Goal: Transaction & Acquisition: Purchase product/service

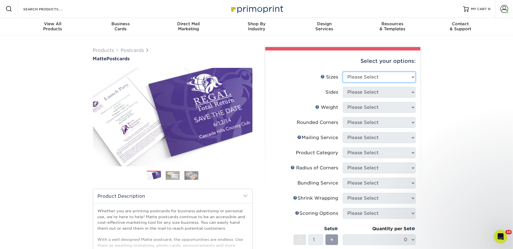
click at [379, 79] on select "Please Select 1.5" x 7" 2" x 4" 2" x 6" 2" x 7" 2" x 8" 2.12" x 5.5" 2.125" x 5…" at bounding box center [379, 77] width 73 height 11
select select "2.00x6.00"
click at [343, 72] on select "Please Select 1.5" x 7" 2" x 4" 2" x 6" 2" x 7" 2" x 8" 2.12" x 5.5" 2.125" x 5…" at bounding box center [379, 77] width 73 height 11
click at [368, 91] on select "Please Select Print Both Sides Print Front Only" at bounding box center [379, 92] width 73 height 11
select select "13abbda7-1d64-4f25-8bb2-c179b224825d"
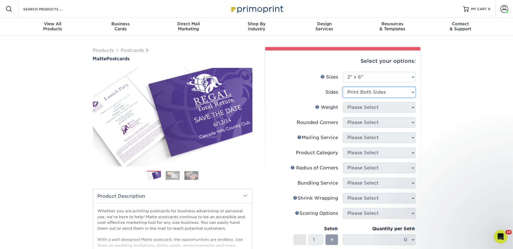
click at [343, 87] on select "Please Select Print Both Sides Print Front Only" at bounding box center [379, 92] width 73 height 11
click at [369, 106] on select "Please Select 14PT 16PT" at bounding box center [379, 107] width 73 height 11
select select "14PT"
click at [343, 102] on select "Please Select 14PT 16PT" at bounding box center [379, 107] width 73 height 11
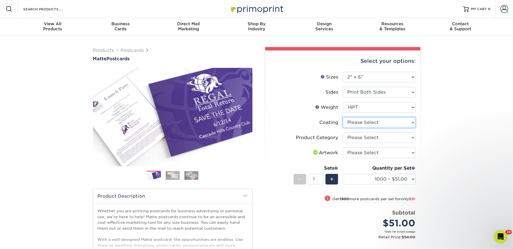
click at [371, 123] on select at bounding box center [379, 122] width 73 height 11
select select "121bb7b5-3b4d-429f-bd8d-bbf80e953313"
click at [343, 117] on select at bounding box center [379, 122] width 73 height 11
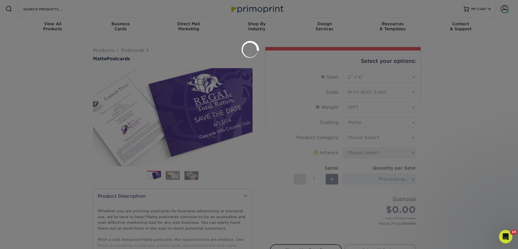
click at [370, 138] on div at bounding box center [259, 124] width 518 height 249
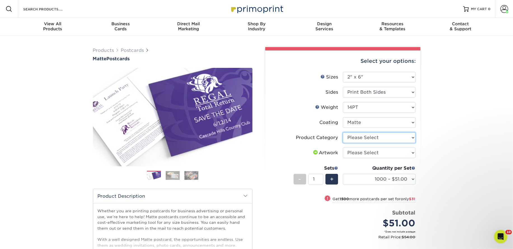
click at [368, 136] on select "Please Select Postcards" at bounding box center [379, 137] width 73 height 11
select select "9b7272e0-d6c8-4c3c-8e97-d3a1bcdab858"
click at [343, 132] on select "Please Select Postcards" at bounding box center [379, 137] width 73 height 11
click at [371, 153] on select "Please Select I will upload files I need a design - $150" at bounding box center [379, 152] width 73 height 11
select select "upload"
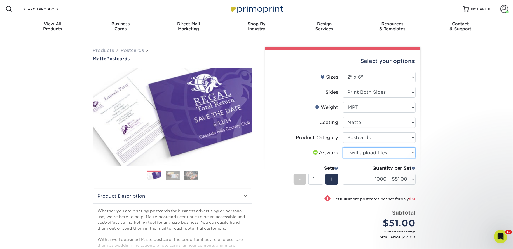
click at [343, 147] on select "Please Select I will upload files I need a design - $150" at bounding box center [379, 152] width 73 height 11
click at [376, 179] on select "1000 – $51.00 2500 – $82.00 5000 – $123.00 10000 – $234.00 15000 – $344.00 2000…" at bounding box center [379, 179] width 73 height 11
select select "5000 – $123.00"
click at [343, 174] on select "1000 – $51.00 2500 – $82.00 5000 – $123.00 10000 – $234.00 15000 – $344.00 2000…" at bounding box center [379, 179] width 73 height 11
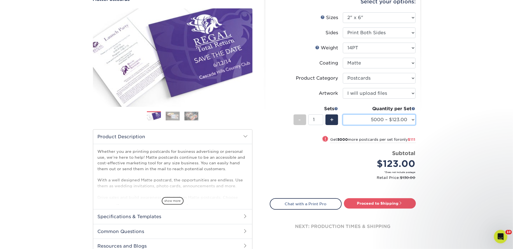
scroll to position [61, 0]
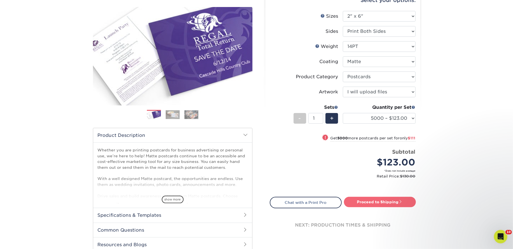
click at [371, 197] on link "Proceed to Shipping" at bounding box center [380, 202] width 72 height 10
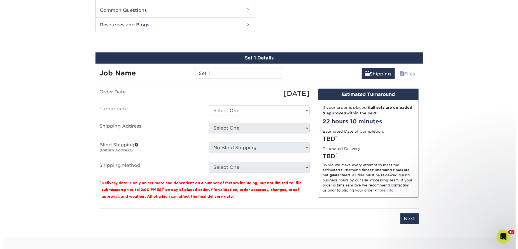
scroll to position [285, 0]
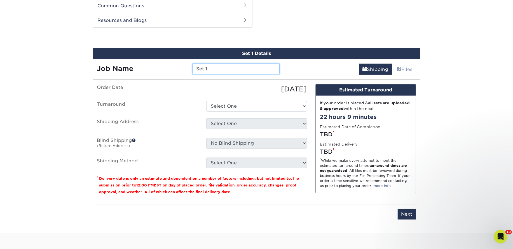
click at [229, 70] on input "Set 1" at bounding box center [236, 69] width 87 height 11
paste input "Fred & June's Books"
type input "Fred & June's Books"
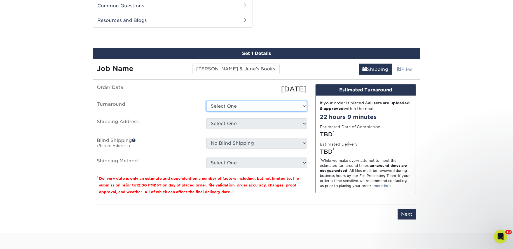
click at [233, 103] on select "Select One 2-4 Business Days 2 Day Next Business Day" at bounding box center [256, 106] width 101 height 11
click at [206, 101] on select "Select One 2-4 Business Days 2 Day Next Business Day" at bounding box center [256, 106] width 101 height 11
click at [230, 105] on select "Select One 2-4 Business Days 2 Day Next Business Day" at bounding box center [256, 106] width 101 height 11
select select "a9cd5a85-4071-4433-97be-2a724b9524af"
click at [206, 101] on select "Select One 2-4 Business Days 2 Day Next Business Day" at bounding box center [256, 106] width 101 height 11
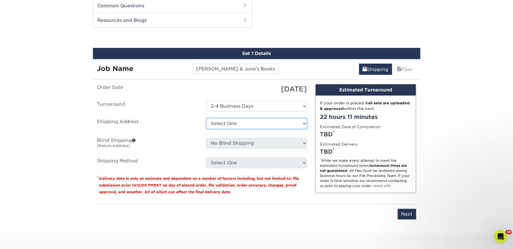
click at [233, 120] on select "Select One 2nd Floor Convention Center A Better Today Books & Boutique A Good B…" at bounding box center [256, 123] width 101 height 11
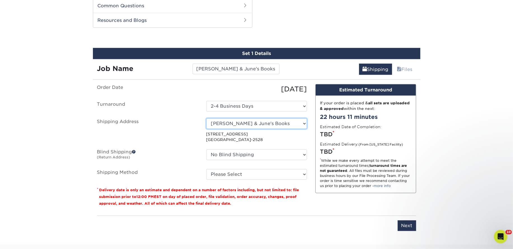
click at [236, 124] on select "Select One 2nd Floor Convention Center A Better Today Books & Boutique A Good B…" at bounding box center [256, 123] width 101 height 11
select select "newaddress"
click at [206, 118] on select "Select One 2nd Floor Convention Center A Better Today Books & Boutique A Good B…" at bounding box center [256, 123] width 101 height 11
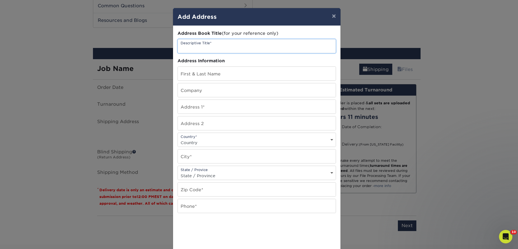
click at [204, 43] on input "text" at bounding box center [257, 46] width 158 height 14
paste input "Fred & June's Books"
type input "Fred & June's Books"
click at [195, 92] on input "text" at bounding box center [257, 90] width 158 height 14
paste input "Fred & June's Books"
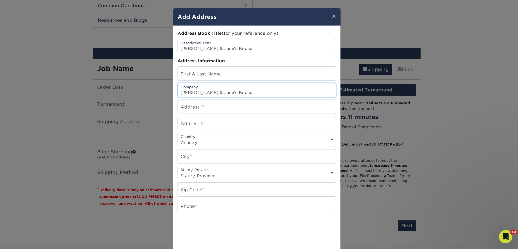
type input "Fred & June's Books"
click at [225, 70] on input "text" at bounding box center [257, 74] width 158 height 14
paste input "Stephen Hayes"
type input "Stephen Hayes"
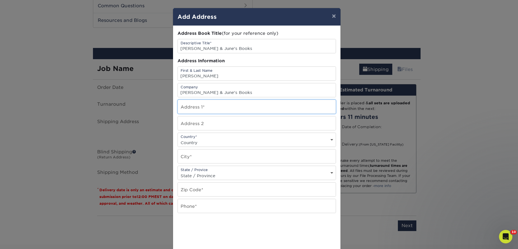
click at [205, 107] on input "text" at bounding box center [257, 107] width 158 height 14
paste input "3744 NC-16"
type input "3744 NC-16"
click at [195, 142] on select "Country United States Canada ----------------------------- Afghanistan Albania …" at bounding box center [257, 142] width 158 height 8
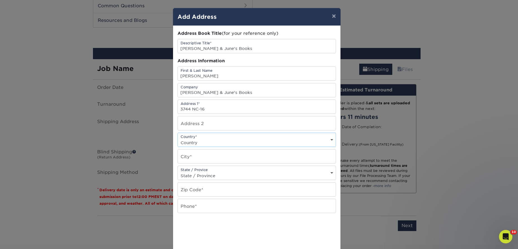
select select "US"
click at [178, 138] on select "Country United States Canada ----------------------------- Afghanistan Albania …" at bounding box center [257, 142] width 158 height 8
click at [200, 155] on input "text" at bounding box center [257, 156] width 158 height 14
type input "Denver"
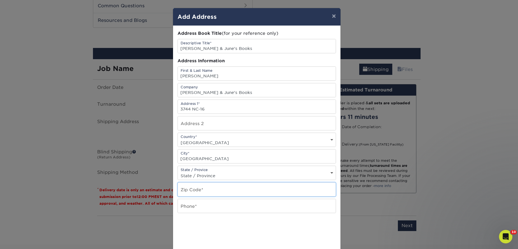
click at [201, 192] on input "text" at bounding box center [257, 189] width 158 height 14
paste input "28037"
type input "28037"
click at [200, 203] on input "text" at bounding box center [257, 206] width 158 height 14
type input "4257367064"
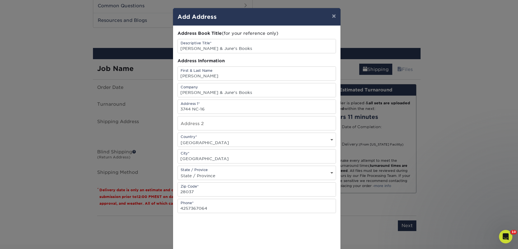
scroll to position [56, 0]
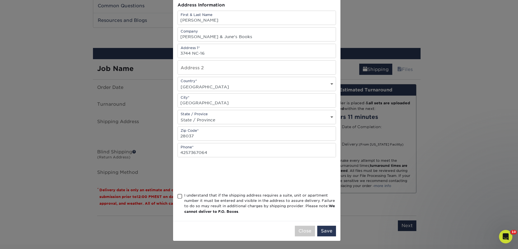
click at [219, 195] on div "I understand that if the shipping address requires a suite, unit or apartment n…" at bounding box center [260, 203] width 152 height 22
click at [0, 0] on input "I understand that if the shipping address requires a suite, unit or apartment n…" at bounding box center [0, 0] width 0 height 0
click at [321, 228] on button "Save" at bounding box center [326, 230] width 19 height 11
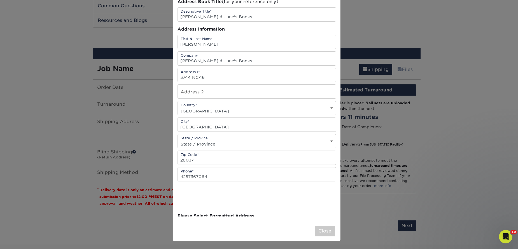
scroll to position [0, 0]
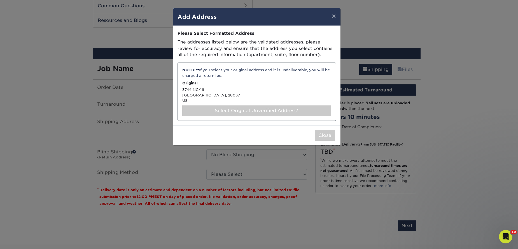
click at [250, 113] on div "Select Original Unverified Address*" at bounding box center [256, 110] width 149 height 11
click at [273, 110] on div "Select Original Unverified Address*" at bounding box center [256, 110] width 149 height 11
click at [263, 111] on div "Select Original Unverified Address*" at bounding box center [256, 110] width 149 height 11
click at [280, 111] on div "Select Original Unverified Address*" at bounding box center [256, 110] width 149 height 11
click at [326, 134] on button "Close" at bounding box center [325, 135] width 20 height 11
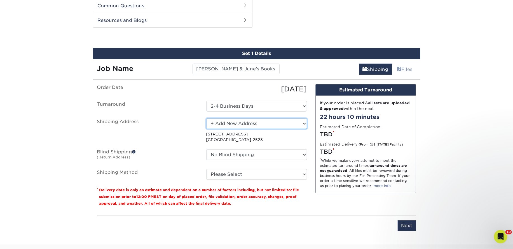
click at [259, 123] on select "Select One 2nd Floor Convention Center A Better Today Books & Boutique A Good B…" at bounding box center [256, 123] width 101 height 11
click at [206, 118] on select "Select One 2nd Floor Convention Center A Better Today Books & Boutique A Good B…" at bounding box center [256, 123] width 101 height 11
click at [255, 121] on select "Select One 2nd Floor Convention Center A Better Today Books & Boutique A Good B…" at bounding box center [256, 123] width 101 height 11
click at [250, 123] on select "Select One 2nd Floor Convention Center A Better Today Books & Boutique A Good B…" at bounding box center [256, 123] width 101 height 11
select select "newaddress"
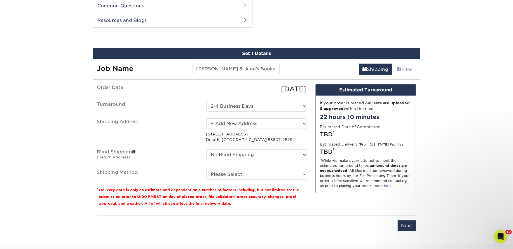
click at [206, 118] on select "Select One 2nd Floor Convention Center A Better Today Books & Boutique A Good B…" at bounding box center [256, 123] width 101 height 11
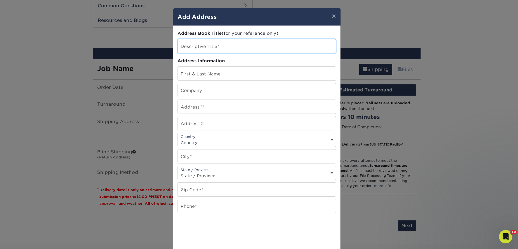
click at [213, 47] on input "text" at bounding box center [257, 46] width 158 height 14
click at [201, 71] on input "text" at bounding box center [257, 74] width 158 height 14
paste input "Stephen Hayes"
type input "Stephen Hayes"
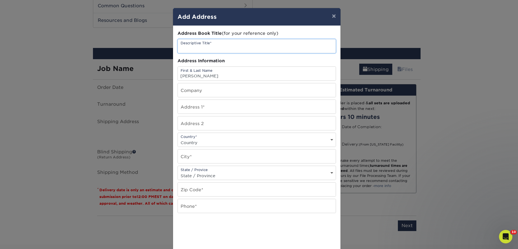
click at [195, 51] on input "text" at bounding box center [257, 46] width 158 height 14
click at [224, 74] on input "Stephen Hayes" at bounding box center [257, 74] width 158 height 14
click at [216, 48] on input "Fred & June's" at bounding box center [257, 46] width 158 height 14
type input "Fred & June's Books"
click at [216, 48] on input "Fred & June's Books" at bounding box center [257, 46] width 158 height 14
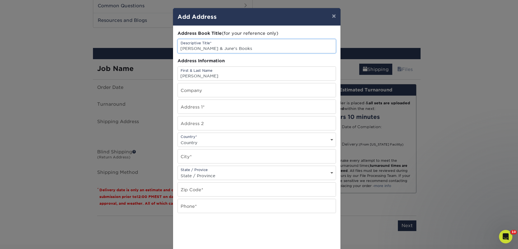
click at [216, 48] on input "Fred & June's Books" at bounding box center [257, 46] width 158 height 14
click at [204, 90] on input "text" at bounding box center [257, 90] width 158 height 14
paste input "Fred & June's Books"
type input "Fred & June's Books"
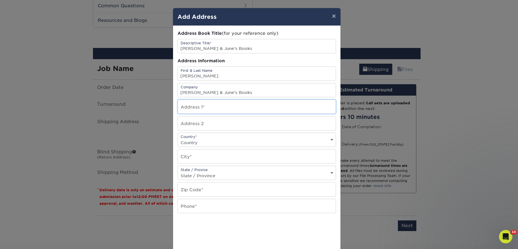
click at [200, 107] on input "text" at bounding box center [257, 107] width 158 height 14
paste input "3744 NC-16"
type input "3744 NC-16"
click at [196, 137] on div "Country* Country United States Canada ----------------------------- Afghanistan…" at bounding box center [257, 139] width 159 height 14
click at [197, 144] on select "Country United States Canada ----------------------------- Afghanistan Albania …" at bounding box center [257, 142] width 158 height 8
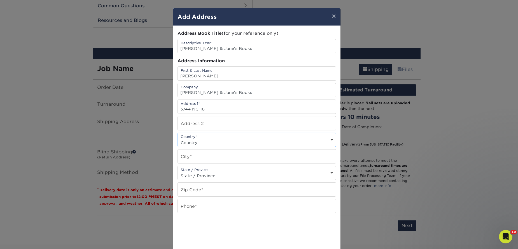
select select "US"
click at [178, 138] on select "Country United States Canada ----------------------------- Afghanistan Albania …" at bounding box center [257, 142] width 158 height 8
click at [193, 155] on input "text" at bounding box center [257, 156] width 158 height 14
paste input "Denver"
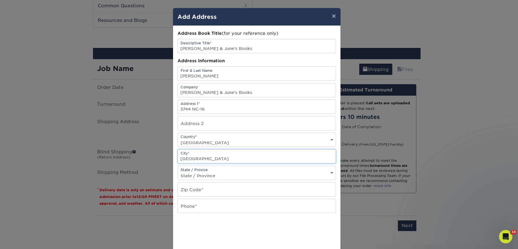
type input "Denver"
click at [190, 188] on input "text" at bounding box center [257, 189] width 158 height 14
paste input "28037"
type input "28037"
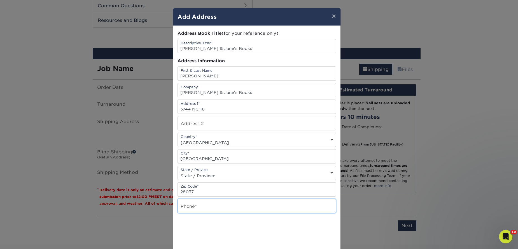
click at [188, 205] on input "text" at bounding box center [257, 206] width 158 height 14
type input "4257367064"
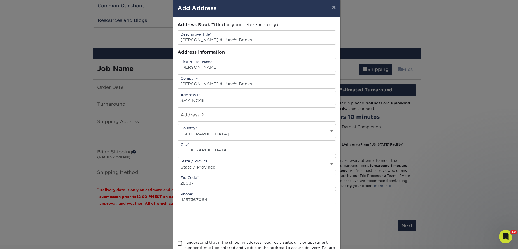
scroll to position [54, 0]
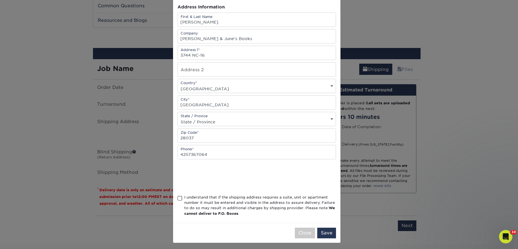
click at [221, 208] on div "I understand that if the shipping address requires a suite, unit or apartment n…" at bounding box center [260, 205] width 152 height 22
click at [0, 0] on input "I understand that if the shipping address requires a suite, unit or apartment n…" at bounding box center [0, 0] width 0 height 0
click at [322, 233] on button "Save" at bounding box center [326, 232] width 19 height 11
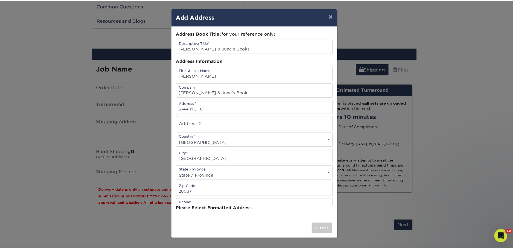
scroll to position [0, 0]
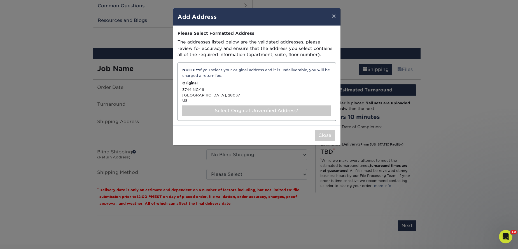
click at [281, 108] on div "Select Original Unverified Address*" at bounding box center [256, 110] width 149 height 11
click at [249, 83] on p "Original" at bounding box center [256, 82] width 149 height 5
click at [243, 81] on p "Original" at bounding box center [256, 82] width 149 height 5
click at [244, 81] on p "Original" at bounding box center [256, 82] width 149 height 5
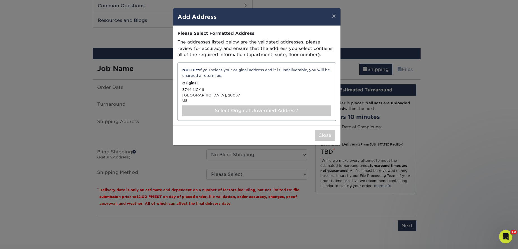
click at [253, 86] on div "NOTICE: If you select your original address and it is undeliverable, you will b…" at bounding box center [257, 91] width 159 height 58
click at [259, 100] on div "NOTICE: If you select your original address and it is undeliverable, you will b…" at bounding box center [257, 91] width 159 height 58
click at [213, 103] on div "NOTICE: If you select your original address and it is undeliverable, you will b…" at bounding box center [257, 91] width 159 height 58
click at [213, 109] on div "Select Original Unverified Address*" at bounding box center [256, 110] width 149 height 11
click at [213, 112] on div "Select Original Unverified Address*" at bounding box center [256, 110] width 149 height 11
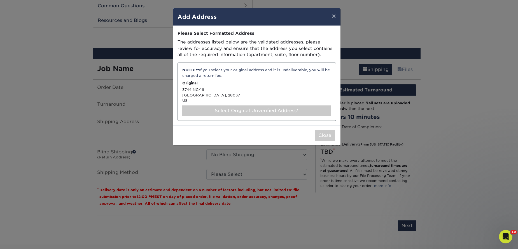
click at [213, 112] on div "Select Original Unverified Address*" at bounding box center [256, 110] width 149 height 11
click at [279, 113] on div "Select Original Unverified Address*" at bounding box center [256, 110] width 149 height 11
click at [278, 112] on div "Select Original Unverified Address*" at bounding box center [256, 110] width 149 height 11
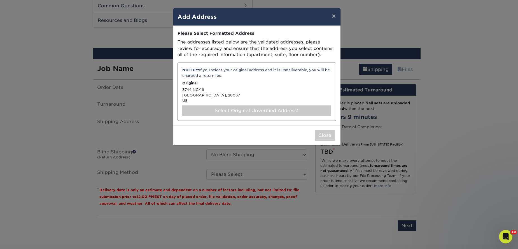
click at [278, 112] on div "Select Original Unverified Address*" at bounding box center [256, 110] width 149 height 11
click at [279, 111] on div "Select Original Unverified Address*" at bounding box center [256, 110] width 149 height 11
click at [316, 110] on div "Select Original Unverified Address*" at bounding box center [256, 110] width 149 height 11
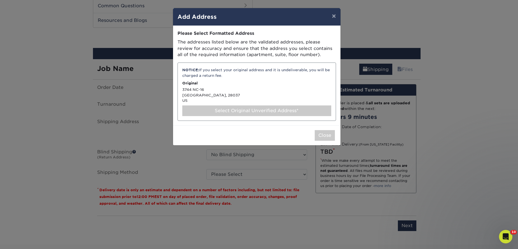
click at [316, 110] on div "Select Original Unverified Address*" at bounding box center [256, 110] width 149 height 11
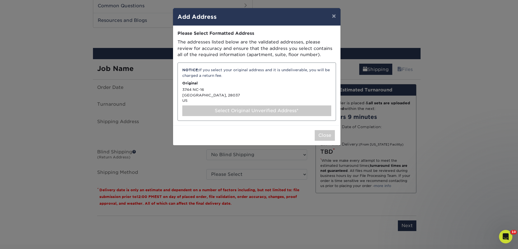
click at [316, 110] on div "Select Original Unverified Address*" at bounding box center [256, 110] width 149 height 11
click at [330, 135] on button "Close" at bounding box center [325, 135] width 20 height 11
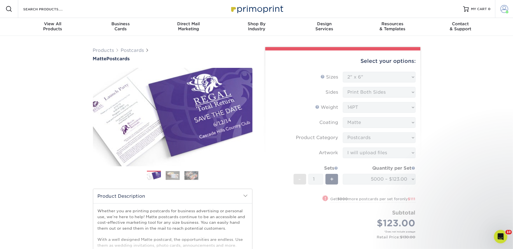
click at [504, 9] on span at bounding box center [505, 9] width 8 height 8
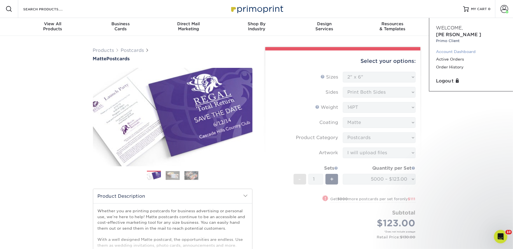
click at [461, 48] on link "Account Dashboard" at bounding box center [471, 52] width 70 height 8
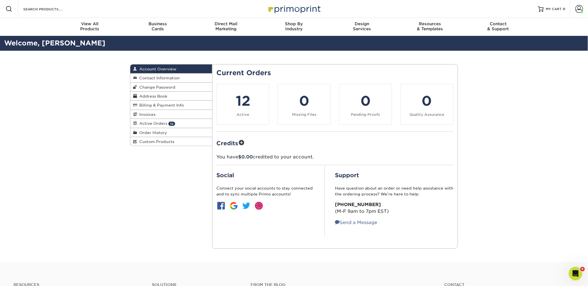
click at [153, 96] on span "Address Book" at bounding box center [152, 96] width 30 height 4
click at [0, 0] on link "+ Add New Address" at bounding box center [0, 0] width 0 height 0
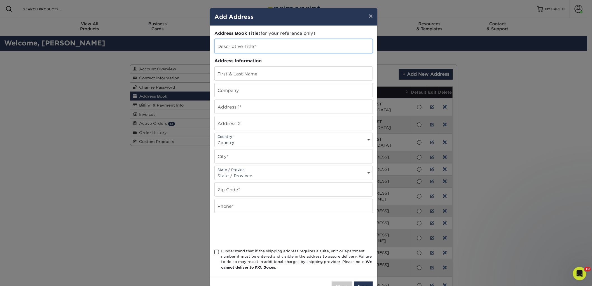
click at [250, 45] on input "text" at bounding box center [294, 46] width 158 height 14
type input "[PERSON_NAME] & June's Books"
click at [246, 48] on input "Fred & June's Books" at bounding box center [294, 46] width 158 height 14
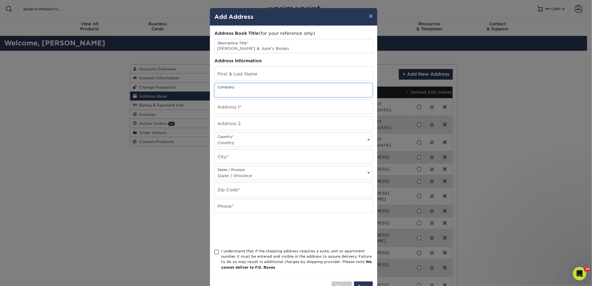
click at [234, 92] on input "text" at bounding box center [294, 90] width 158 height 14
paste input "Fred & June's Books"
type input "Fred & June's Books"
click at [241, 75] on input "text" at bounding box center [294, 74] width 158 height 14
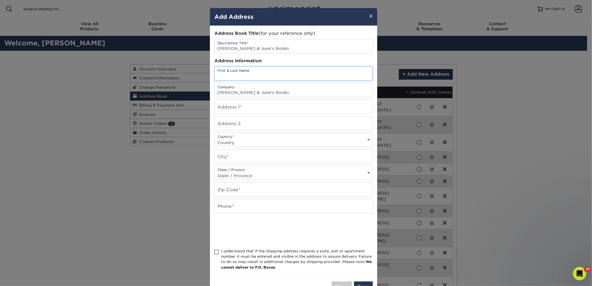
paste input "Stephen Hayes"
type input "Stephen Hayes"
click at [236, 106] on input "text" at bounding box center [294, 107] width 158 height 14
paste input "3744 NC-16"
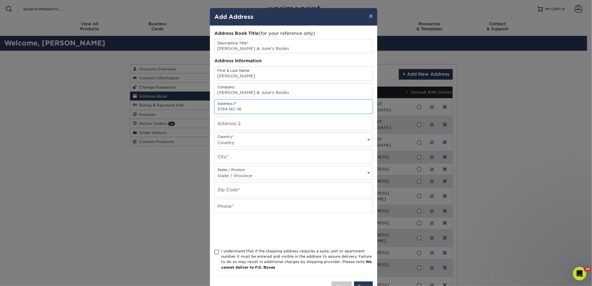
type input "3744 NC-16"
click at [227, 138] on div "Country* Country United States Canada ----------------------------- Afghanistan…" at bounding box center [294, 139] width 159 height 14
click at [230, 142] on select "Country United States Canada ----------------------------- Afghanistan Albania …" at bounding box center [294, 142] width 158 height 8
select select "US"
click at [215, 138] on select "Country United States Canada ----------------------------- Afghanistan Albania …" at bounding box center [294, 142] width 158 height 8
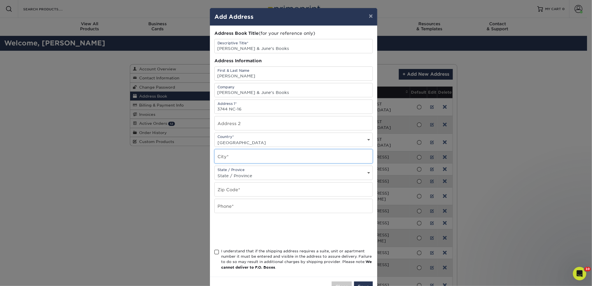
click at [229, 156] on input "text" at bounding box center [294, 156] width 158 height 14
paste input "Denver"
type input "Denver"
click at [225, 174] on select "State / Province Alabama Alaska Arizona Arkansas California Colorado Connecticu…" at bounding box center [294, 175] width 158 height 8
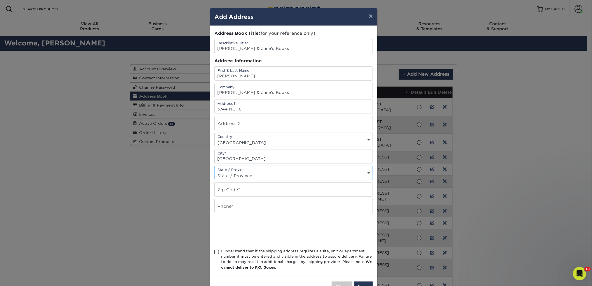
select select "NC"
click at [215, 172] on select "State / Province Alabama Alaska Arizona Arkansas California Colorado Connecticu…" at bounding box center [294, 175] width 158 height 8
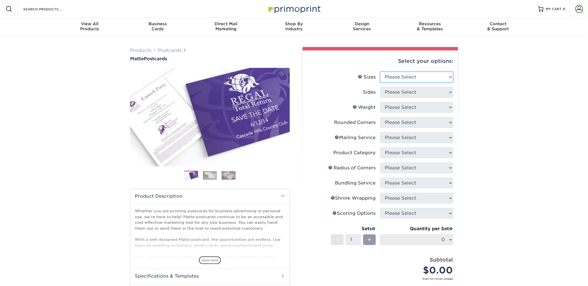
click at [404, 79] on select "Please Select 1.5" x 7" 2" x 4" 2" x 6" 2" x 7" 2" x 8" 2.12" x 5.5" 2.125" x 5…" at bounding box center [416, 77] width 73 height 11
select select "2.00x6.00"
click at [380, 72] on select "Please Select 1.5" x 7" 2" x 4" 2" x 6" 2" x 7" 2" x 8" 2.12" x 5.5" 2.125" x 5…" at bounding box center [416, 77] width 73 height 11
click at [400, 93] on select "Please Select Print Both Sides Print Front Only" at bounding box center [416, 92] width 73 height 11
select select "13abbda7-1d64-4f25-8bb2-c179b224825d"
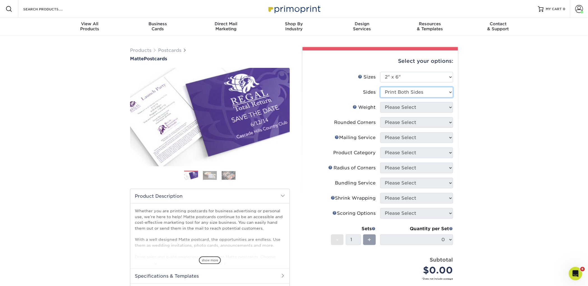
click at [380, 87] on select "Please Select Print Both Sides Print Front Only" at bounding box center [416, 92] width 73 height 11
click at [401, 106] on select "Please Select 14PT 16PT" at bounding box center [416, 107] width 73 height 11
select select "14PT"
click at [380, 102] on select "Please Select 14PT 16PT" at bounding box center [416, 107] width 73 height 11
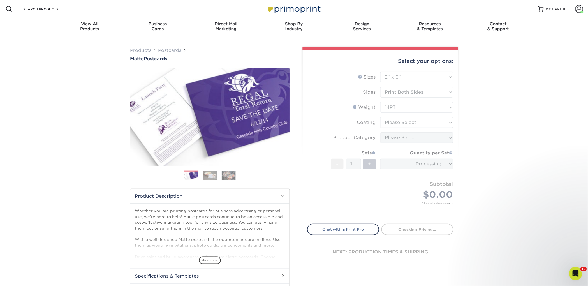
click at [405, 122] on form "Sizes Help Sizes Please Select 1.5" x 7" 2" x 4" 2" x 6" 2" x 7" 2" x 8" 2.12" …" at bounding box center [380, 144] width 146 height 145
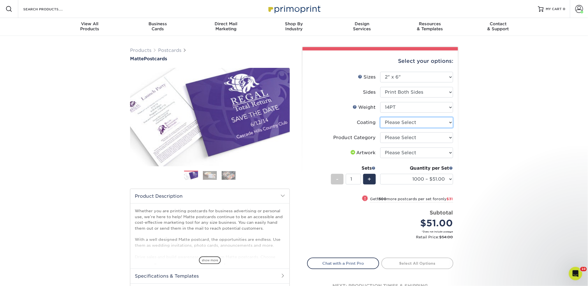
click at [406, 124] on select at bounding box center [416, 122] width 73 height 11
select select "121bb7b5-3b4d-429f-bd8d-bbf80e953313"
click at [380, 117] on select at bounding box center [416, 122] width 73 height 11
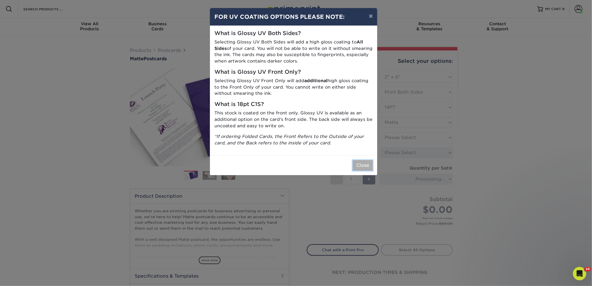
click at [372, 162] on button "Close" at bounding box center [363, 165] width 20 height 11
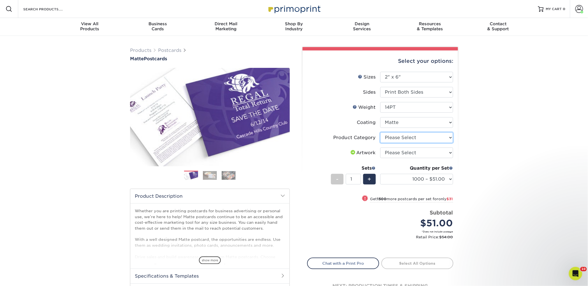
click at [405, 137] on select "Please Select Postcards" at bounding box center [416, 137] width 73 height 11
select select "9b7272e0-d6c8-4c3c-8e97-d3a1bcdab858"
click at [380, 132] on select "Please Select Postcards" at bounding box center [416, 137] width 73 height 11
click at [402, 152] on select "Please Select I will upload files I need a design - $150" at bounding box center [416, 152] width 73 height 11
select select "upload"
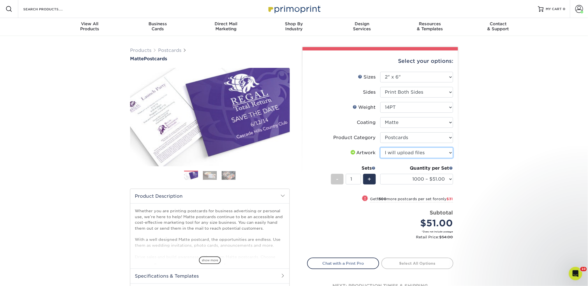
click at [380, 147] on select "Please Select I will upload files I need a design - $150" at bounding box center [416, 152] width 73 height 11
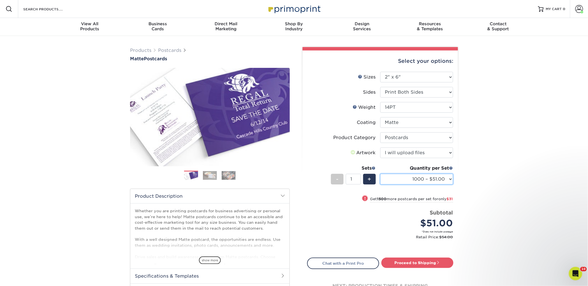
click at [402, 177] on select "1000 – $51.00 2500 – $82.00 5000 – $123.00 10000 – $234.00 15000 – $344.00 2000…" at bounding box center [416, 179] width 73 height 11
select select "5000 – $123.00"
click at [380, 174] on select "1000 – $51.00 2500 – $82.00 5000 – $123.00 10000 – $234.00 15000 – $344.00 2000…" at bounding box center [416, 179] width 73 height 11
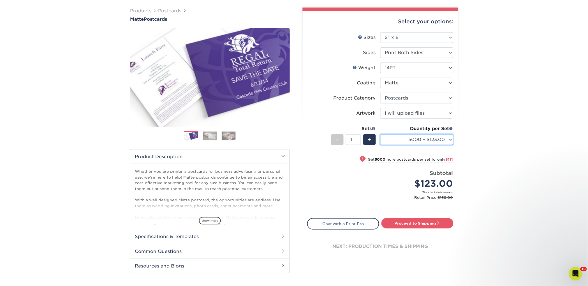
scroll to position [54, 0]
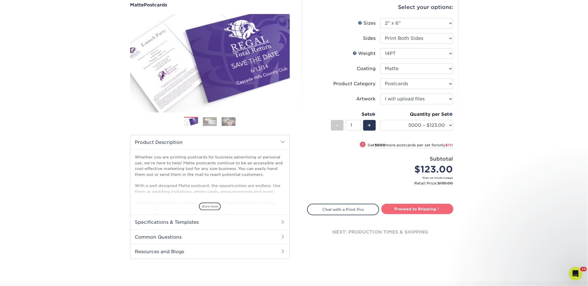
click at [401, 206] on link "Proceed to Shipping" at bounding box center [417, 209] width 72 height 10
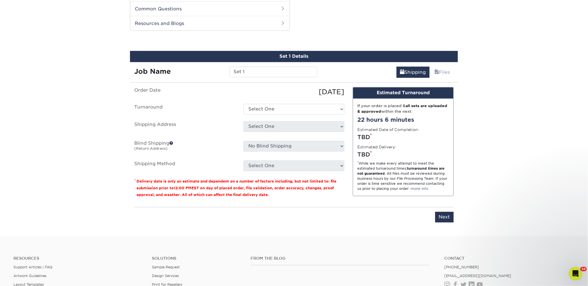
scroll to position [285, 0]
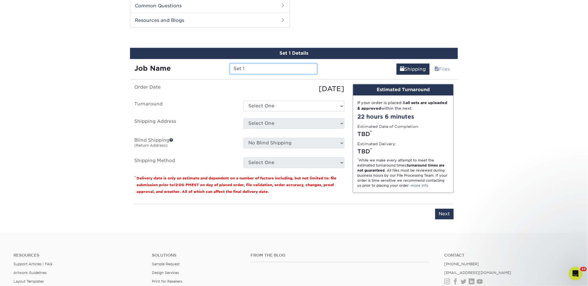
click at [244, 71] on input "Set 1" at bounding box center [273, 69] width 87 height 11
type input "[PERSON_NAME] & June's Books"
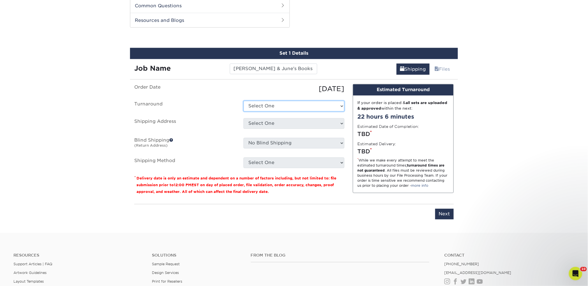
click at [255, 105] on select "Select One 2-4 Business Days 2 Day Next Business Day" at bounding box center [293, 106] width 101 height 11
select select "a9cd5a85-4071-4433-97be-2a724b9524af"
click at [243, 101] on select "Select One 2-4 Business Days 2 Day Next Business Day" at bounding box center [293, 106] width 101 height 11
click at [260, 124] on select "Select One 2nd Floor Convention Center A Better [DATE] Books & Boutique A Good …" at bounding box center [293, 123] width 101 height 11
select select "286218"
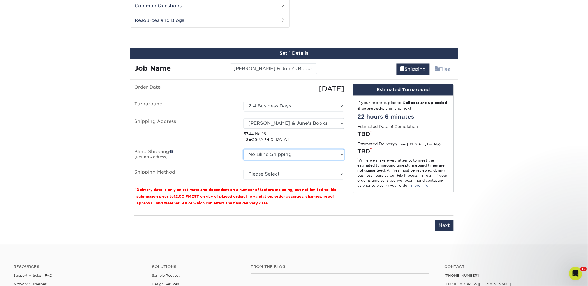
click at [281, 154] on select "No Blind Shipping 2nd Floor Convention Center A Better Today Books & Boutique A…" at bounding box center [293, 154] width 101 height 11
click at [243, 149] on select "No Blind Shipping 2nd Floor Convention Center A Better Today Books & Boutique A…" at bounding box center [293, 154] width 101 height 11
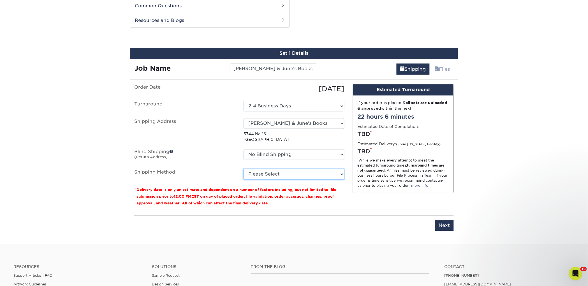
click at [280, 173] on select "Please Select Ground Shipping (+$36.90) 3 Day Shipping Service (+$66.72) 2 Day …" at bounding box center [293, 174] width 101 height 11
select select "03"
click at [243, 169] on select "Please Select Ground Shipping (+$36.90) 3 Day Shipping Service (+$66.72) 2 Day …" at bounding box center [293, 174] width 101 height 11
click at [442, 226] on input "Next" at bounding box center [444, 225] width 18 height 11
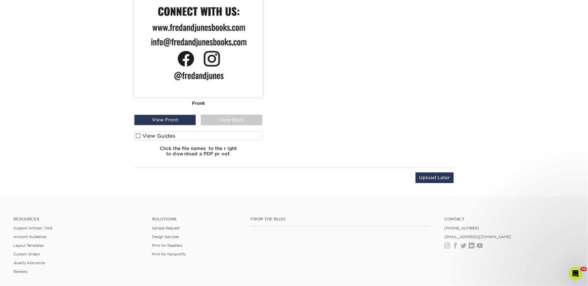
scroll to position [646, 0]
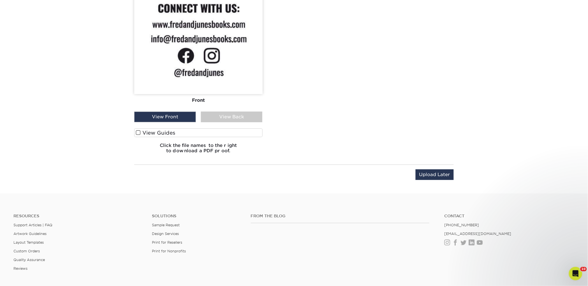
click at [174, 132] on label "View Guides" at bounding box center [198, 132] width 128 height 9
click at [0, 0] on input "View Guides" at bounding box center [0, 0] width 0 height 0
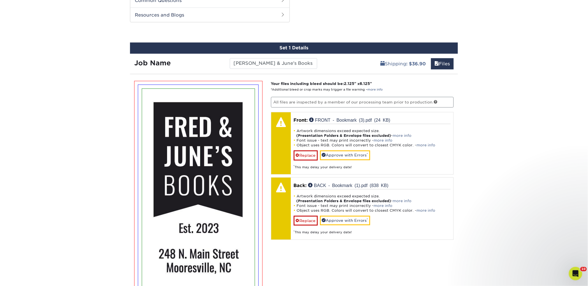
scroll to position [289, 0]
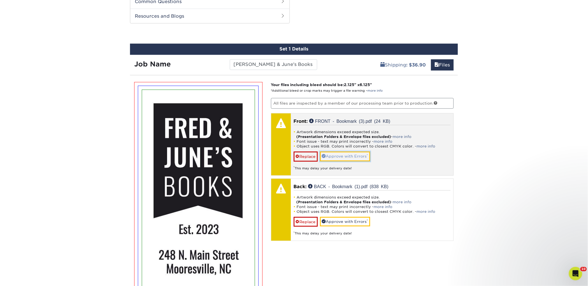
click at [357, 155] on link "Approve with Errors *" at bounding box center [345, 157] width 50 height 10
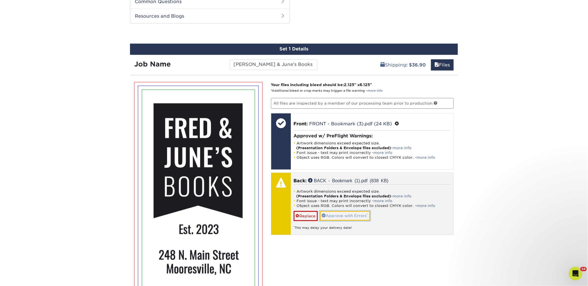
click at [354, 215] on link "Approve with Errors *" at bounding box center [345, 216] width 50 height 10
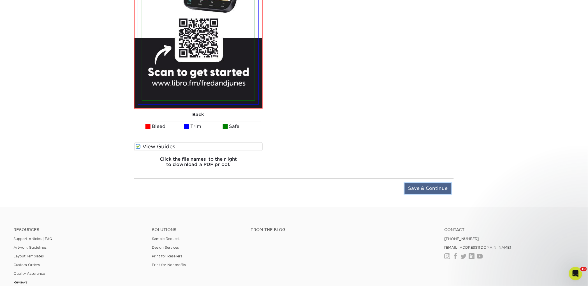
click at [408, 187] on input "Save & Continue" at bounding box center [427, 188] width 47 height 11
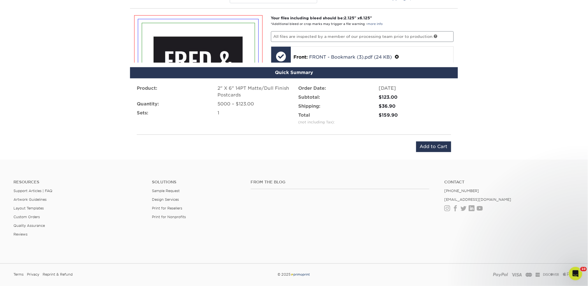
scroll to position [345, 0]
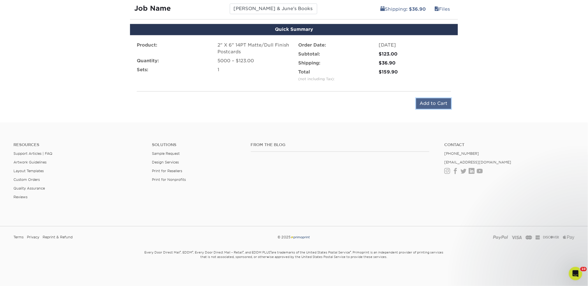
click at [430, 104] on input "Add to Cart" at bounding box center [433, 103] width 35 height 11
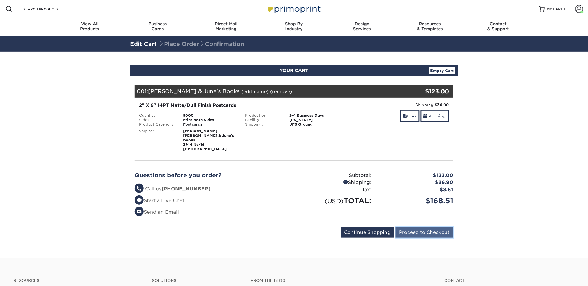
click at [427, 227] on input "Proceed to Checkout" at bounding box center [424, 232] width 58 height 11
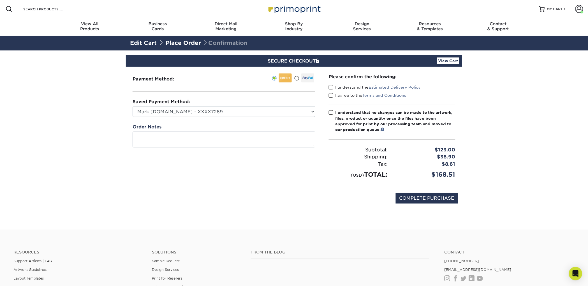
click at [332, 82] on div "Please confirm the following: I understand the Estimated Delivery Policy I agre…" at bounding box center [392, 126] width 127 height 106
click at [333, 85] on span at bounding box center [331, 87] width 5 height 5
click at [0, 0] on input "I understand the Estimated Delivery Policy" at bounding box center [0, 0] width 0 height 0
click at [335, 95] on label "I agree to the Terms and Conditions" at bounding box center [368, 95] width 78 height 6
click at [0, 0] on input "I agree to the Terms and Conditions" at bounding box center [0, 0] width 0 height 0
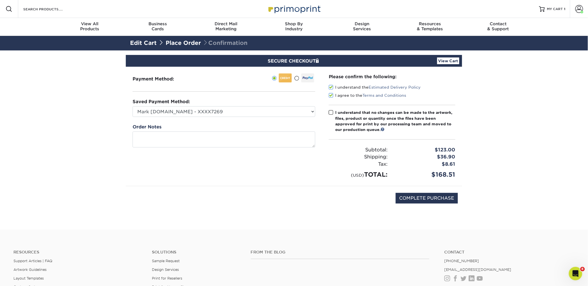
click at [338, 118] on div "I understand that no changes can be made to the artwork, files, product or quan…" at bounding box center [395, 121] width 120 height 23
click at [0, 0] on input "I understand that no changes can be made to the artwork, files, product or quan…" at bounding box center [0, 0] width 0 height 0
click at [405, 197] on input "COMPLETE PURCHASE" at bounding box center [426, 198] width 62 height 11
type input "PROCESSING, PLEASE WAIT..."
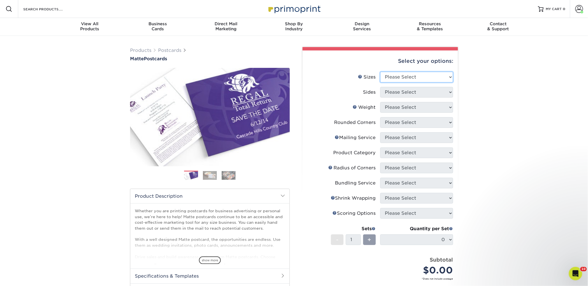
click at [407, 72] on select "Please Select 1.5" x 7" 2" x 4" 2" x 6" 2" x 7" 2" x 8" 2.12" x 5.5" 2.125" x 5…" at bounding box center [416, 77] width 73 height 11
select select "2.00x6.00"
click at [380, 72] on select "Please Select 1.5" x 7" 2" x 4" 2" x 6" 2" x 7" 2" x 8" 2.12" x 5.5" 2.125" x 5…" at bounding box center [416, 77] width 73 height 11
click at [397, 93] on select "Please Select" at bounding box center [416, 92] width 73 height 11
select select "13abbda7-1d64-4f25-8bb2-c179b224825d"
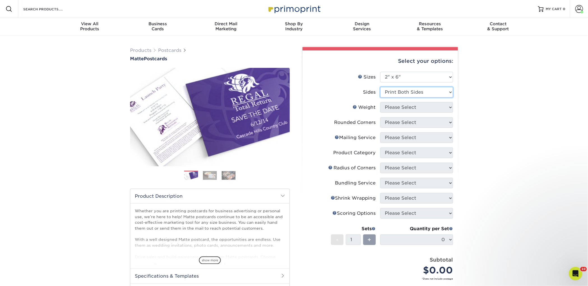
click at [380, 87] on select "Please Select Print Both Sides Print Front Only" at bounding box center [416, 92] width 73 height 11
click at [397, 106] on select "Please Select" at bounding box center [416, 107] width 73 height 11
select select "14PT"
click at [380, 102] on select "Please Select 14PT 16PT" at bounding box center [416, 107] width 73 height 11
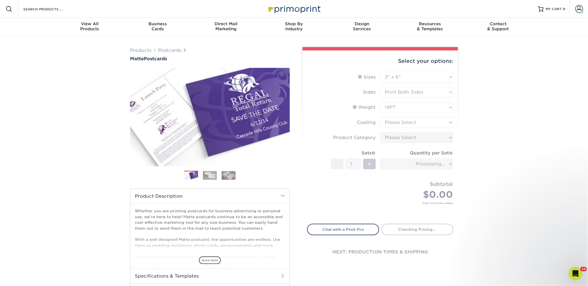
click at [399, 118] on form "Sizes Help Sizes Please Select 1.5" x 7" 2" x 4" 2" x 6" 2" x 7" 2" x 8" 2.12" …" at bounding box center [380, 144] width 146 height 145
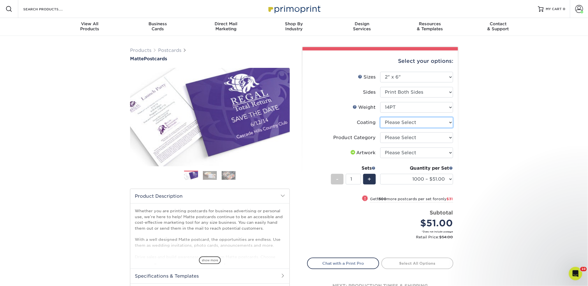
click at [400, 121] on select at bounding box center [416, 122] width 73 height 11
select select "121bb7b5-3b4d-429f-bd8d-bbf80e953313"
click at [380, 117] on select at bounding box center [416, 122] width 73 height 11
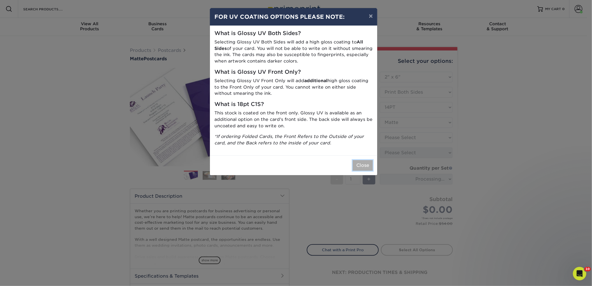
click at [371, 161] on button "Close" at bounding box center [363, 165] width 20 height 11
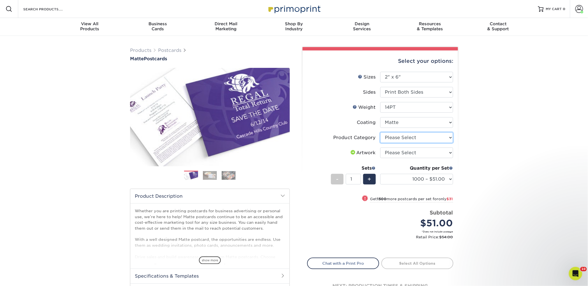
click at [401, 137] on select "Please Select Postcards" at bounding box center [416, 137] width 73 height 11
select select "9b7272e0-d6c8-4c3c-8e97-d3a1bcdab858"
click at [380, 132] on select "Please Select Postcards" at bounding box center [416, 137] width 73 height 11
click at [401, 152] on select "Please Select I will upload files I need a design - $150" at bounding box center [416, 152] width 73 height 11
select select "upload"
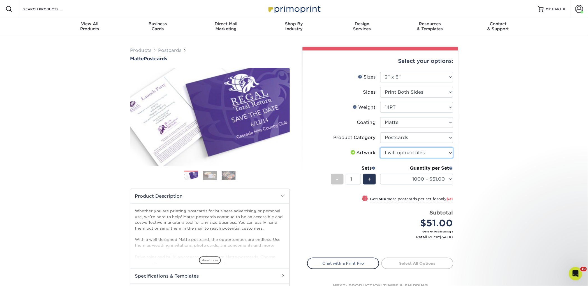
click at [380, 147] on select "Please Select I will upload files I need a design - $150" at bounding box center [416, 152] width 73 height 11
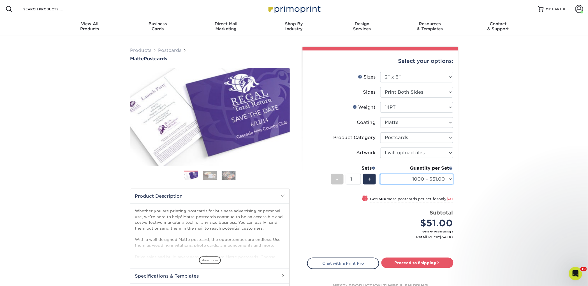
click at [409, 180] on select "1000 – $51.00 2500 – $82.00 5000 – $123.00 10000 – $234.00 15000 – $344.00 2000…" at bounding box center [416, 179] width 73 height 11
select select "2500 – $82.00"
click at [380, 174] on select "1000 – $51.00 2500 – $82.00 5000 – $123.00 10000 – $234.00 15000 – $344.00 2000…" at bounding box center [416, 179] width 73 height 11
click at [410, 261] on link "Proceed to Shipping" at bounding box center [417, 262] width 72 height 10
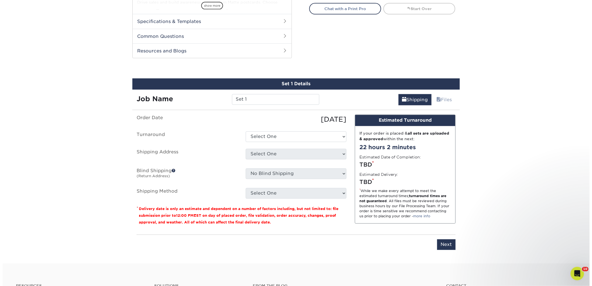
scroll to position [285, 0]
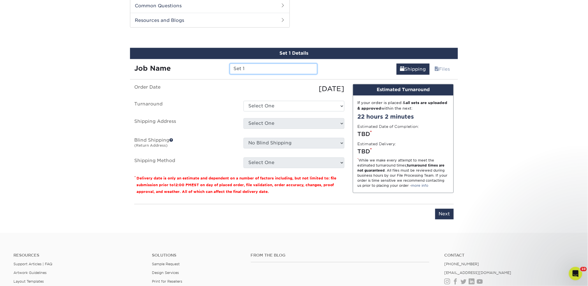
click at [246, 70] on input "Set 1" at bounding box center [273, 69] width 87 height 11
paste input "Booksweet"
type input "Booksweet"
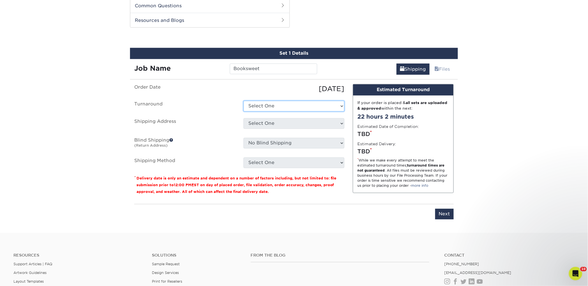
click at [258, 106] on select "Select One 2-4 Business Days 2 Day Next Business Day" at bounding box center [293, 106] width 101 height 11
select select "23bed37c-fa74-46a4-afc9-d3c3160655ce"
click at [243, 101] on select "Select One 2-4 Business Days 2 Day Next Business Day" at bounding box center [293, 106] width 101 height 11
click at [261, 123] on select "Select One 2nd Floor Convention Center A Better Today Books & Boutique A Good B…" at bounding box center [293, 123] width 101 height 11
select select "newaddress"
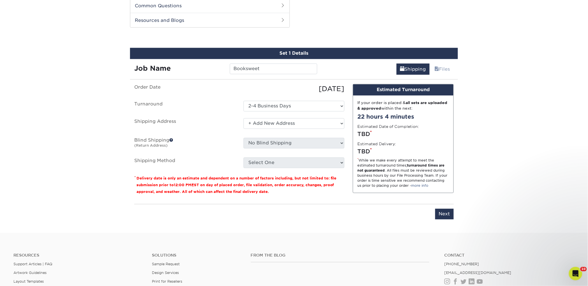
click at [243, 118] on select "Select One 2nd Floor Convention Center A Better Today Books & Boutique A Good B…" at bounding box center [293, 123] width 101 height 11
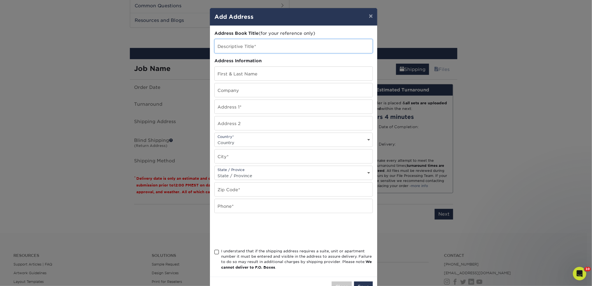
click at [244, 47] on input "text" at bounding box center [294, 46] width 158 height 14
paste input "Booksweet"
type input "Booksweet"
click at [224, 93] on input "text" at bounding box center [294, 90] width 158 height 14
paste input "Booksweet"
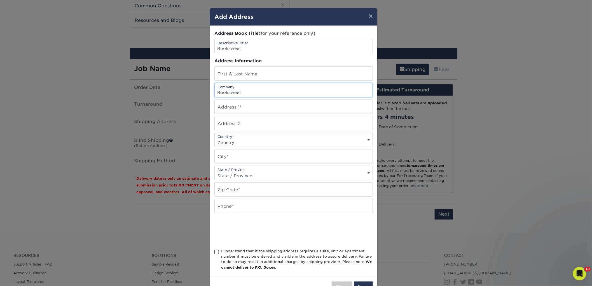
type input "Booksweet"
click at [234, 73] on input "text" at bounding box center [294, 74] width 158 height 14
paste input "Bella"
type input "Bella"
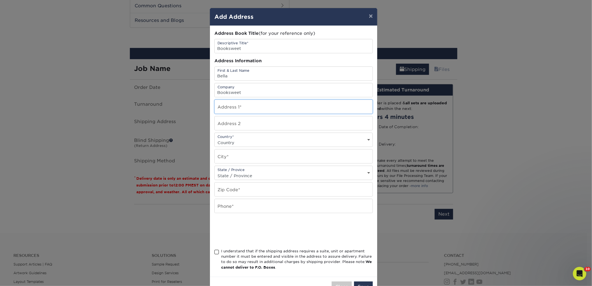
click at [232, 110] on input "text" at bounding box center [294, 107] width 158 height 14
paste input "1729 Plymouth Road"
type input "1729 Plymouth Road"
click at [227, 159] on input "text" at bounding box center [294, 156] width 158 height 14
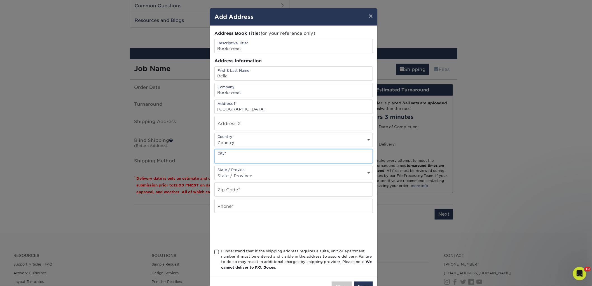
click at [227, 159] on input "text" at bounding box center [294, 156] width 158 height 14
paste input "Ann Arbor,"
type input "Ann Arbor"
click at [241, 138] on div "Country* Country United States Canada ----------------------------- Afghanistan…" at bounding box center [294, 139] width 159 height 14
click at [240, 142] on select "Country United States Canada ----------------------------- Afghanistan Albania …" at bounding box center [294, 142] width 158 height 8
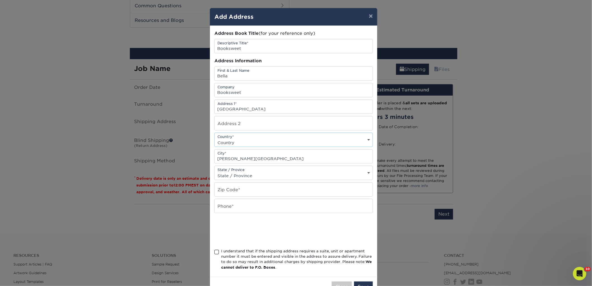
select select "US"
click at [215, 138] on select "Country United States Canada ----------------------------- Afghanistan Albania …" at bounding box center [294, 142] width 158 height 8
click at [238, 188] on input "text" at bounding box center [294, 189] width 158 height 14
paste input "48105"
type input "48105"
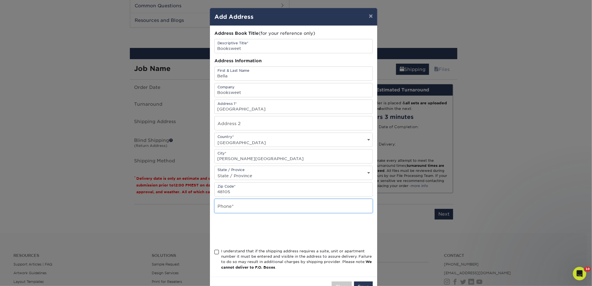
click at [232, 205] on input "text" at bounding box center [294, 206] width 158 height 14
type input "4257367064"
click at [238, 253] on div "I understand that if the shipping address requires a suite, unit or apartment n…" at bounding box center [297, 259] width 152 height 22
click at [0, 0] on input "I understand that if the shipping address requires a suite, unit or apartment n…" at bounding box center [0, 0] width 0 height 0
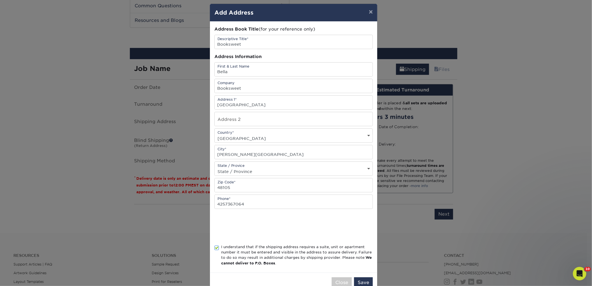
scroll to position [20, 0]
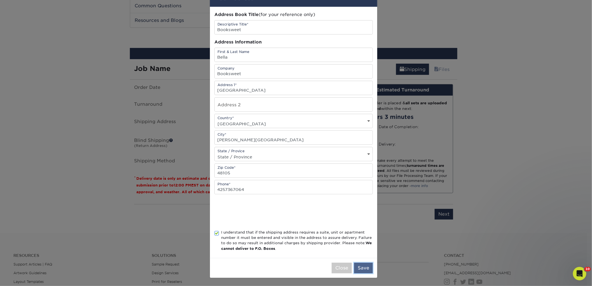
click at [364, 267] on button "Save" at bounding box center [363, 267] width 19 height 11
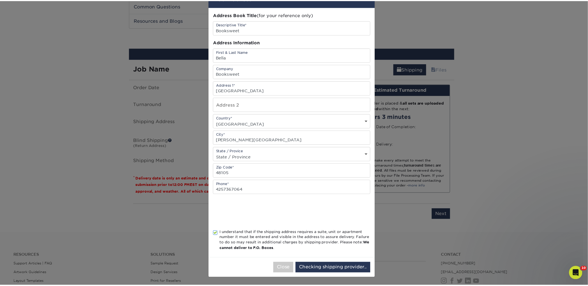
scroll to position [0, 0]
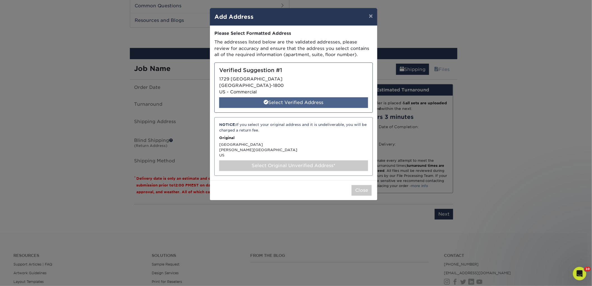
click at [313, 102] on div "Select Verified Address" at bounding box center [293, 102] width 149 height 11
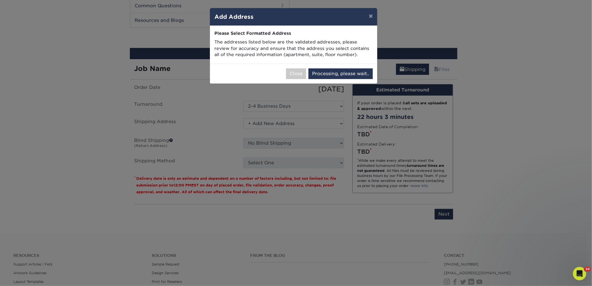
select select "286220"
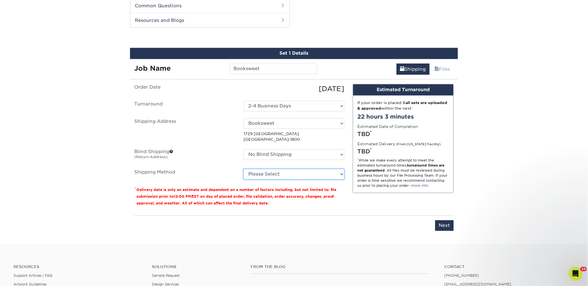
click at [310, 173] on select "Please Select Ground Shipping (+$18.78) 3 Day Shipping Service (+$26.51) 2 Day …" at bounding box center [293, 174] width 101 height 11
select select "03"
click at [243, 169] on select "Please Select Ground Shipping (+$18.78) 3 Day Shipping Service (+$26.51) 2 Day …" at bounding box center [293, 174] width 101 height 11
click at [448, 228] on input "Next" at bounding box center [444, 225] width 18 height 11
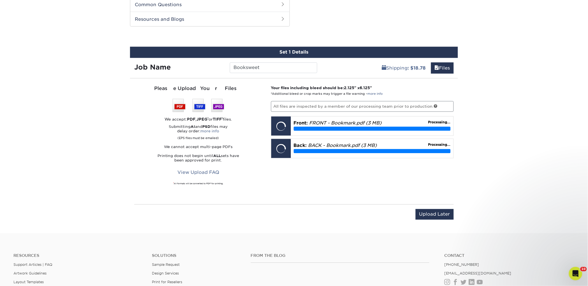
scroll to position [286, 0]
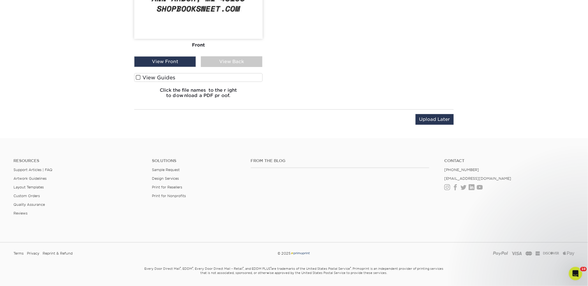
click at [206, 79] on label "View Guides" at bounding box center [198, 77] width 128 height 9
click at [0, 0] on input "View Guides" at bounding box center [0, 0] width 0 height 0
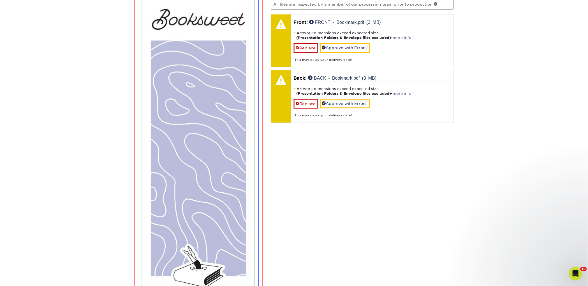
scroll to position [307, 0]
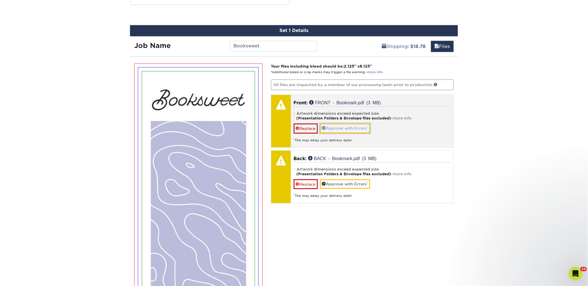
click at [357, 128] on link "Approve with Errors *" at bounding box center [345, 129] width 50 height 10
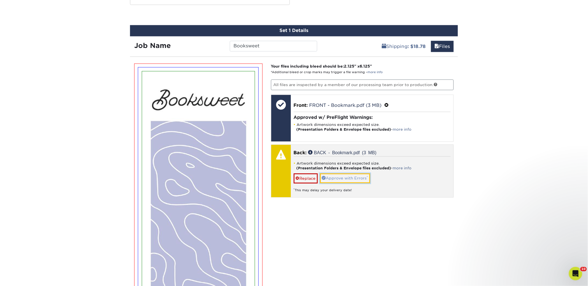
click at [355, 180] on link "Approve with Errors *" at bounding box center [345, 178] width 50 height 10
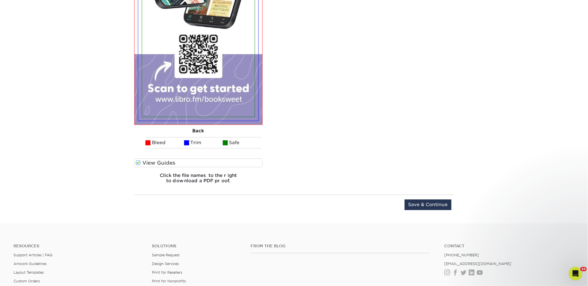
scroll to position [954, 0]
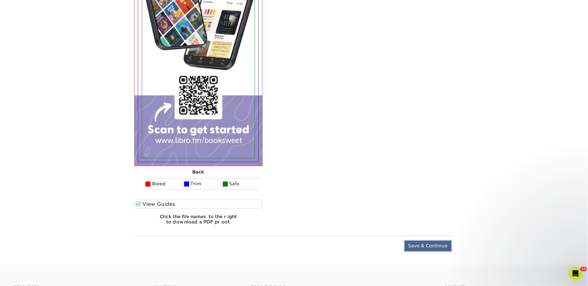
click at [432, 244] on input "Save & Continue" at bounding box center [427, 246] width 47 height 11
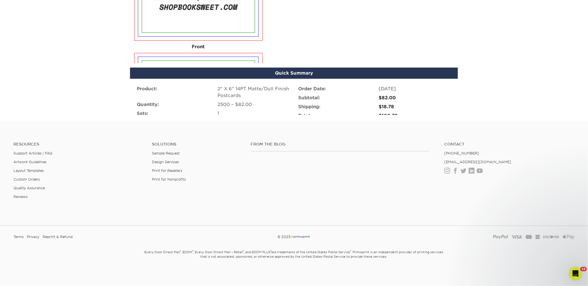
scroll to position [345, 0]
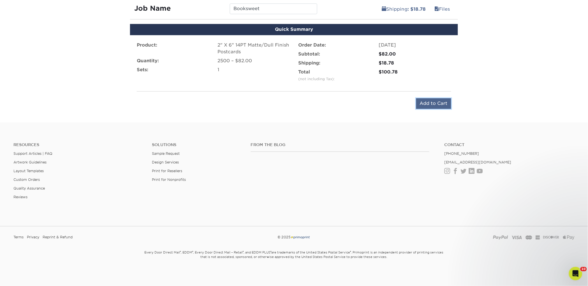
click at [421, 106] on input "Add to Cart" at bounding box center [433, 103] width 35 height 11
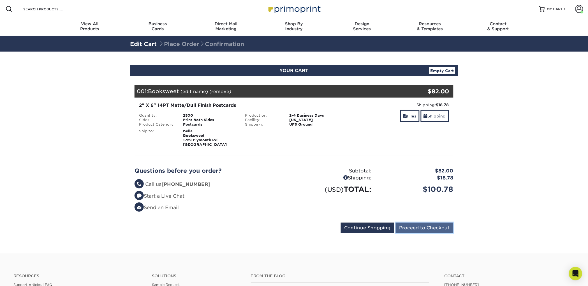
click at [410, 226] on input "Proceed to Checkout" at bounding box center [424, 227] width 58 height 11
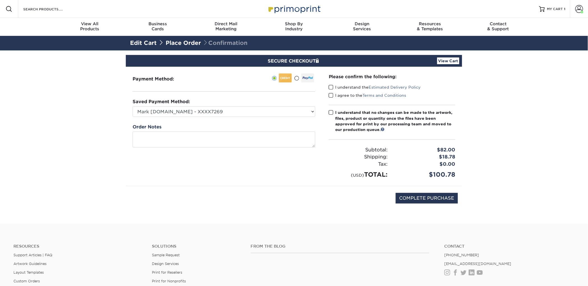
click at [341, 87] on label "I understand the Estimated Delivery Policy" at bounding box center [375, 87] width 92 height 6
click at [0, 0] on input "I understand the Estimated Delivery Policy" at bounding box center [0, 0] width 0 height 0
drag, startPoint x: 343, startPoint y: 99, endPoint x: 341, endPoint y: 95, distance: 4.1
click at [342, 97] on div "I agree to the Terms and Conditions" at bounding box center [392, 96] width 127 height 8
click at [341, 96] on label "I agree to the Terms and Conditions" at bounding box center [368, 95] width 78 height 6
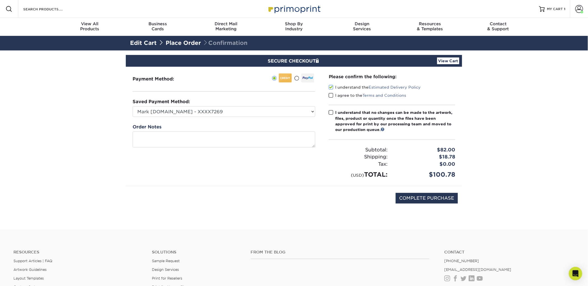
click at [0, 0] on input "I agree to the Terms and Conditions" at bounding box center [0, 0] width 0 height 0
click at [345, 117] on div "I understand that no changes can be made to the artwork, files, product or quan…" at bounding box center [395, 121] width 120 height 23
click at [0, 0] on input "I understand that no changes can be made to the artwork, files, product or quan…" at bounding box center [0, 0] width 0 height 0
click at [416, 199] on input "COMPLETE PURCHASE" at bounding box center [426, 198] width 62 height 11
type input "PROCESSING, PLEASE WAIT..."
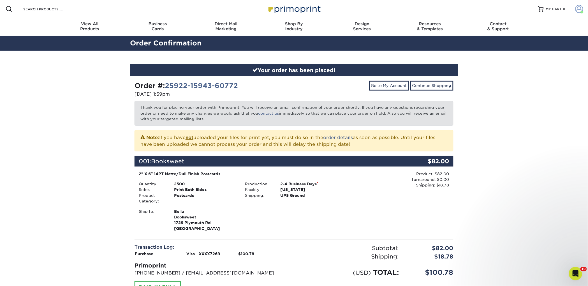
click at [576, 8] on span at bounding box center [579, 9] width 8 height 8
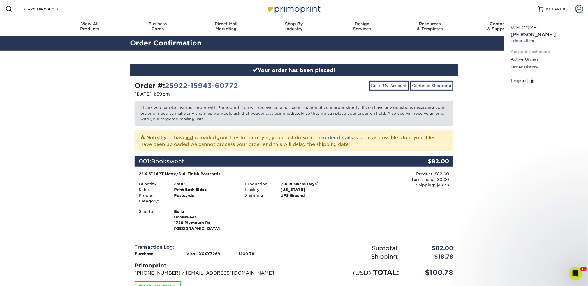
click at [538, 48] on link "Account Dashboard" at bounding box center [546, 52] width 70 height 8
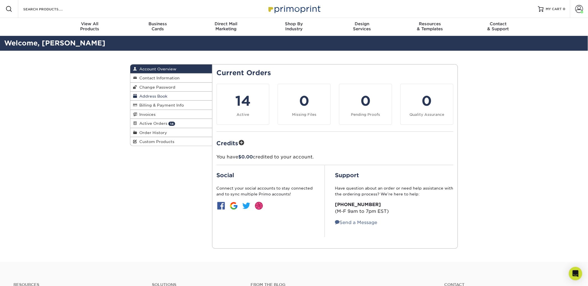
click at [160, 93] on link "Address Book" at bounding box center [171, 96] width 82 height 9
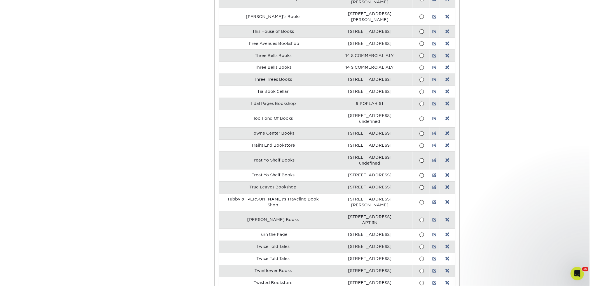
scroll to position [10165, 0]
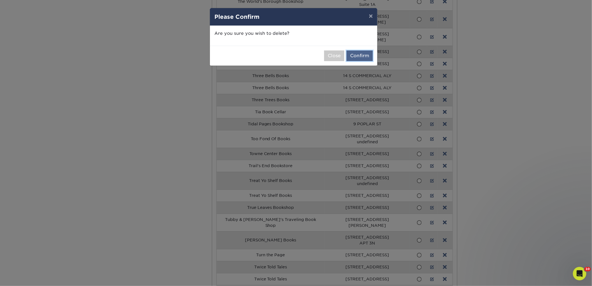
click at [354, 57] on button "Confirm" at bounding box center [360, 55] width 26 height 11
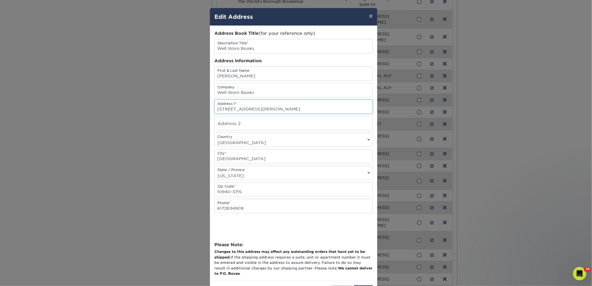
click at [248, 111] on input "[STREET_ADDRESS][PERSON_NAME]" at bounding box center [294, 107] width 158 height 14
click at [248, 111] on input "130 1/2 WICKHAM AVE" at bounding box center [294, 107] width 158 height 14
paste input "7 North Street"
type input "7 North Street"
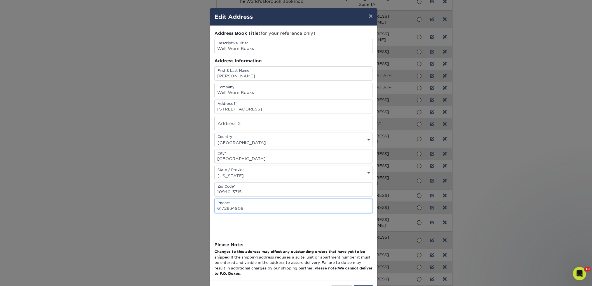
click at [231, 210] on input "6172834909" at bounding box center [294, 206] width 158 height 14
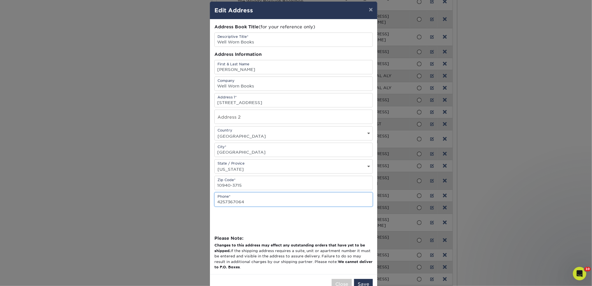
scroll to position [23, 0]
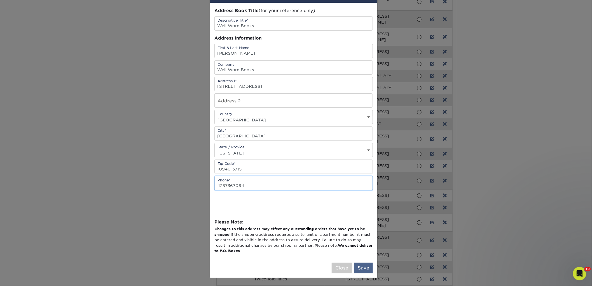
type input "4257367064"
click at [367, 265] on button "Save" at bounding box center [363, 267] width 19 height 11
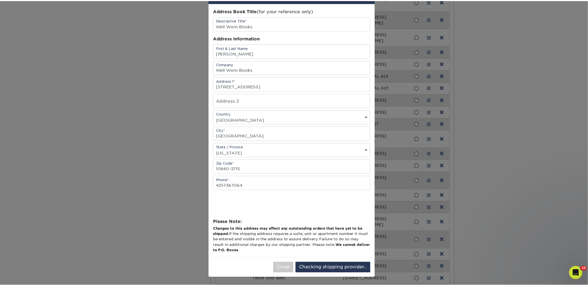
scroll to position [0, 0]
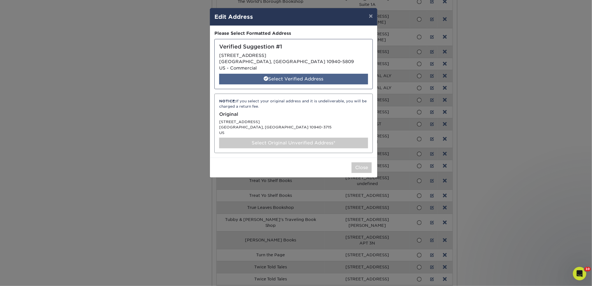
click at [278, 82] on div "Select Verified Address" at bounding box center [293, 79] width 149 height 11
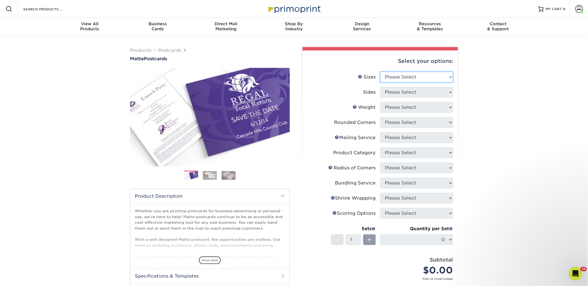
click at [421, 77] on select "Please Select 1.5" x 7" 2" x 4" 2" x 6" 2" x 7" 2" x 8" 2.12" x 5.5" 2.125" x 5…" at bounding box center [416, 77] width 73 height 11
select select "2.00x6.00"
click at [380, 72] on select "Please Select 1.5" x 7" 2" x 4" 2" x 6" 2" x 7" 2" x 8" 2.12" x 5.5" 2.125" x 5…" at bounding box center [416, 77] width 73 height 11
click at [405, 89] on select "Please Select Print Both Sides Print Front Only" at bounding box center [416, 92] width 73 height 11
select select "13abbda7-1d64-4f25-8bb2-c179b224825d"
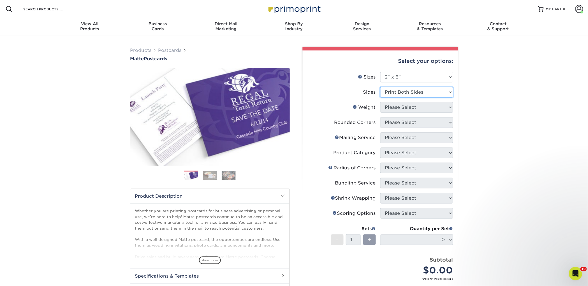
click at [380, 87] on select "Please Select Print Both Sides Print Front Only" at bounding box center [416, 92] width 73 height 11
click at [407, 108] on select "Please Select" at bounding box center [416, 107] width 73 height 11
select select "14PT"
click at [380, 102] on select "Please Select 14PT 16PT" at bounding box center [416, 107] width 73 height 11
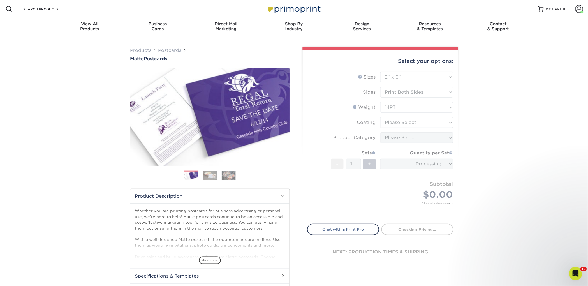
click at [407, 122] on form "Sizes Help Sizes Please Select 1.5" x 7" 2" x 4" 2" x 6" 2" x 7" 2" x 8" 2.12" …" at bounding box center [380, 144] width 146 height 145
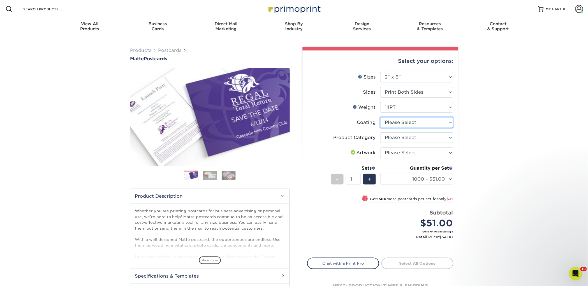
click at [408, 122] on select at bounding box center [416, 122] width 73 height 11
select select "121bb7b5-3b4d-429f-bd8d-bbf80e953313"
click at [380, 117] on select at bounding box center [416, 122] width 73 height 11
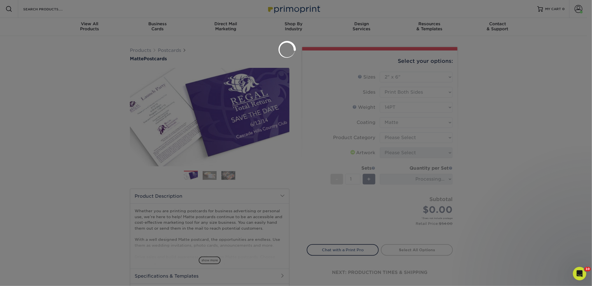
click at [408, 138] on div at bounding box center [296, 143] width 592 height 286
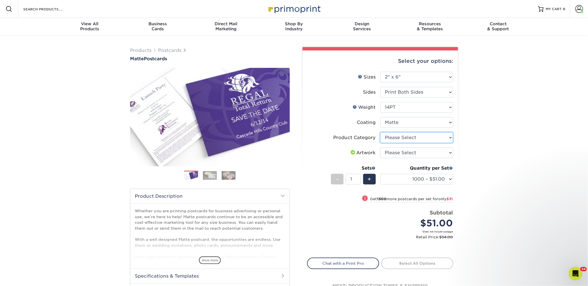
click at [408, 136] on select "Please Select Postcards" at bounding box center [416, 137] width 73 height 11
select select "9b7272e0-d6c8-4c3c-8e97-d3a1bcdab858"
click at [380, 132] on select "Please Select Postcards" at bounding box center [416, 137] width 73 height 11
click at [409, 152] on select "Please Select I will upload files I need a design - $150" at bounding box center [416, 152] width 73 height 11
select select "upload"
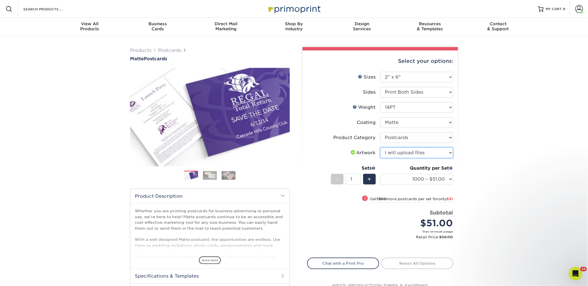
click at [380, 147] on select "Please Select I will upload files I need a design - $150" at bounding box center [416, 152] width 73 height 11
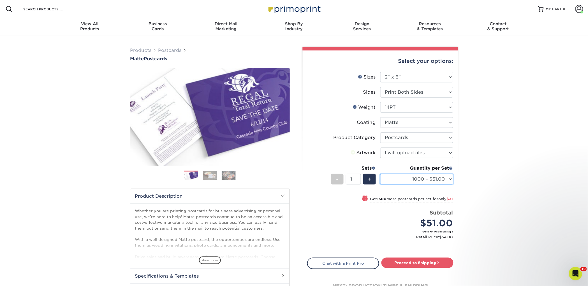
click at [413, 178] on select "1000 – $51.00 2500 – $82.00 5000 – $123.00 10000 – $234.00 15000 – $344.00 2000…" at bounding box center [416, 179] width 73 height 11
select select "2500 – $82.00"
click at [380, 174] on select "1000 – $51.00 2500 – $82.00 5000 – $123.00 10000 – $234.00 15000 – $344.00 2000…" at bounding box center [416, 179] width 73 height 11
click at [425, 263] on link "Proceed to Shipping" at bounding box center [417, 262] width 72 height 10
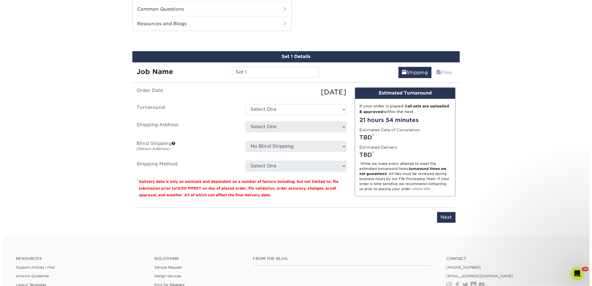
scroll to position [285, 0]
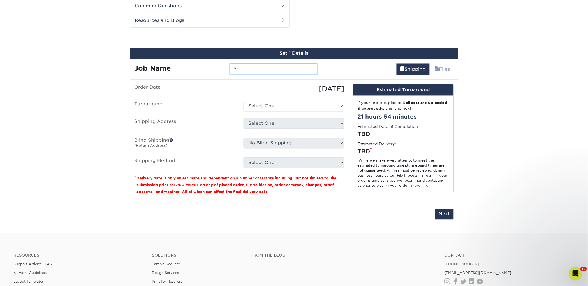
click at [256, 67] on input "Set 1" at bounding box center [273, 69] width 87 height 11
paste input "Matchmaker Bookshop"
type input "Matchmaker Bookshop"
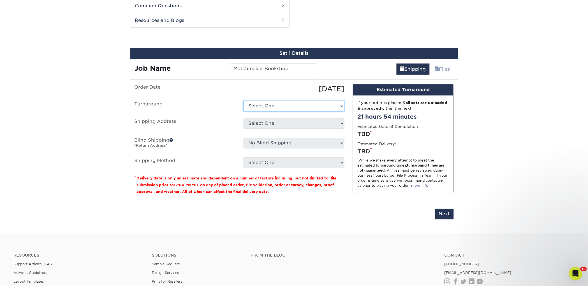
click at [255, 103] on select "Select One 2-4 Business Days 2 Day Next Business Day" at bounding box center [293, 106] width 101 height 11
select select "23bed37c-fa74-46a4-afc9-d3c3160655ce"
click at [243, 101] on select "Select One 2-4 Business Days 2 Day Next Business Day" at bounding box center [293, 106] width 101 height 11
click at [261, 122] on select "Select One 2nd Floor Convention Center A Better Today Books & Boutique A Good B…" at bounding box center [293, 123] width 101 height 11
select select "newaddress"
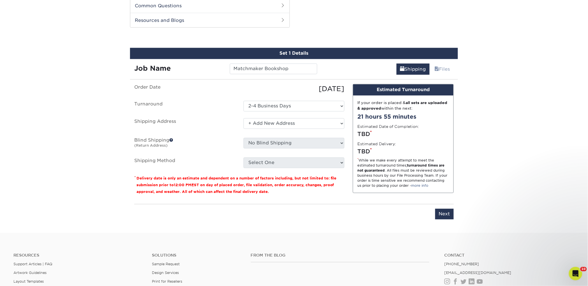
click at [243, 118] on select "Select One 2nd Floor Convention Center A Better Today Books & Boutique A Good B…" at bounding box center [293, 123] width 101 height 11
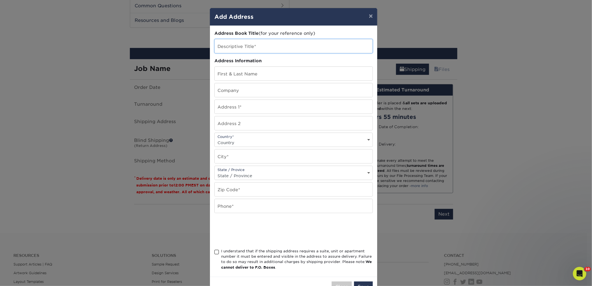
click at [229, 47] on input "text" at bounding box center [294, 46] width 158 height 14
paste input "Matchmaker Bookshop"
type input "Matchmaker Bookshop"
click at [227, 92] on input "text" at bounding box center [294, 90] width 158 height 14
paste input "Matchmaker Bookshop"
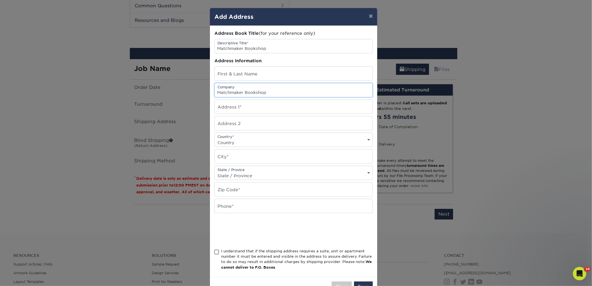
type input "Matchmaker Bookshop"
click at [229, 77] on input "text" at bounding box center [294, 74] width 158 height 14
paste input "Lauren Cardick"
type input "Lauren Cardick"
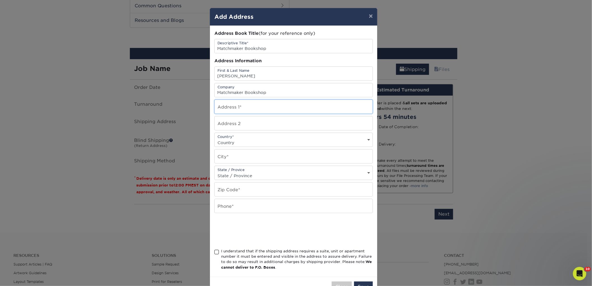
click at [255, 104] on input "text" at bounding box center [294, 107] width 158 height 14
paste input "1891 2nd St"
type input "1891 2nd St"
click at [228, 142] on select "Country [GEOGRAPHIC_DATA] [GEOGRAPHIC_DATA] ----------------------------- [GEOG…" at bounding box center [294, 142] width 158 height 8
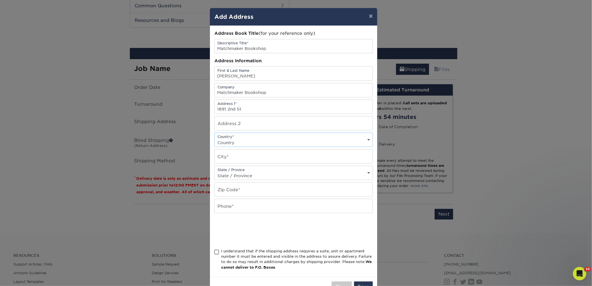
select select "US"
click at [215, 138] on select "Country [GEOGRAPHIC_DATA] [GEOGRAPHIC_DATA] ----------------------------- [GEOG…" at bounding box center [294, 142] width 158 height 8
click at [216, 157] on input "text" at bounding box center [294, 156] width 158 height 14
paste input "Highland Park"
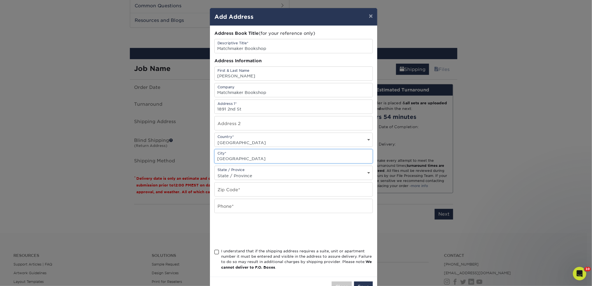
type input "Highland Park"
click at [253, 189] on input "text" at bounding box center [294, 189] width 158 height 14
paste input "60035"
type input "60035"
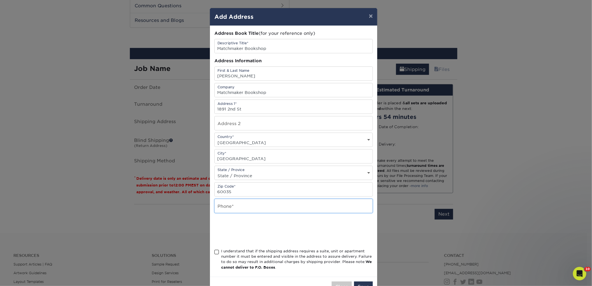
click at [223, 206] on input "text" at bounding box center [294, 206] width 158 height 14
type input "4257367064"
click at [237, 248] on div "Address Book Title (for your reference only) Descriptive Title* Matchmaker Book…" at bounding box center [294, 151] width 159 height 242
click at [234, 253] on div "I understand that if the shipping address requires a suite, unit or apartment n…" at bounding box center [297, 259] width 152 height 22
click at [0, 0] on input "I understand that if the shipping address requires a suite, unit or apartment n…" at bounding box center [0, 0] width 0 height 0
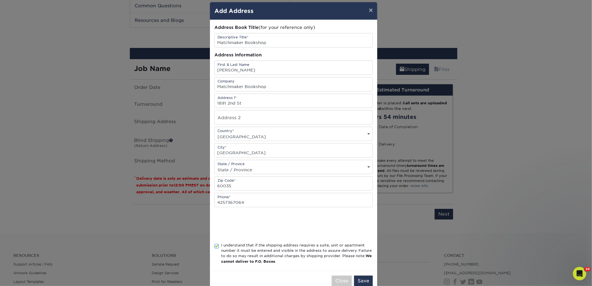
scroll to position [13, 0]
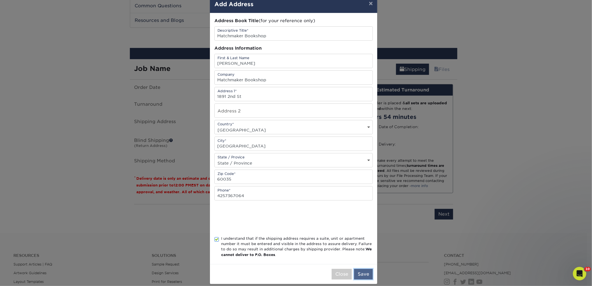
click at [360, 278] on button "Save" at bounding box center [363, 274] width 19 height 11
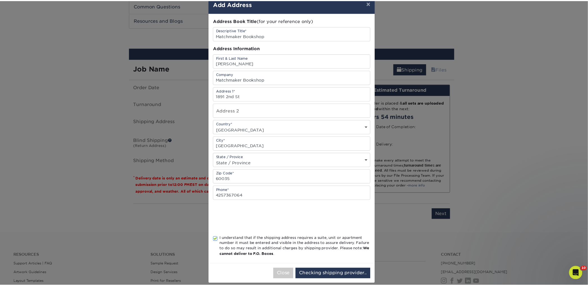
scroll to position [0, 0]
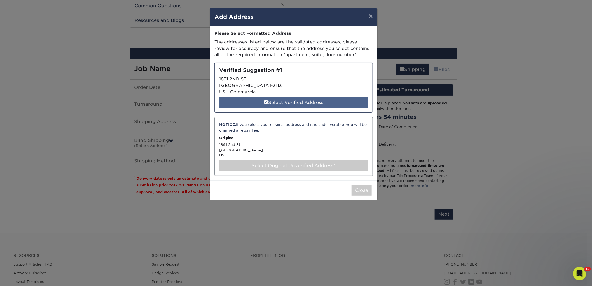
click at [294, 104] on div "Select Verified Address" at bounding box center [293, 102] width 149 height 11
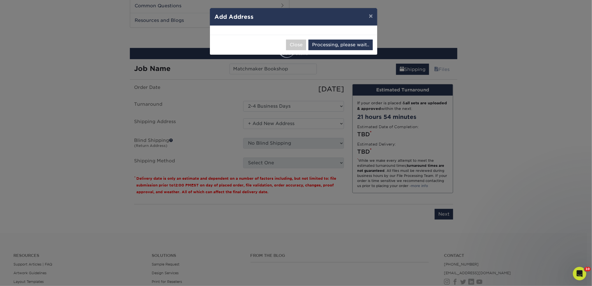
select select "286222"
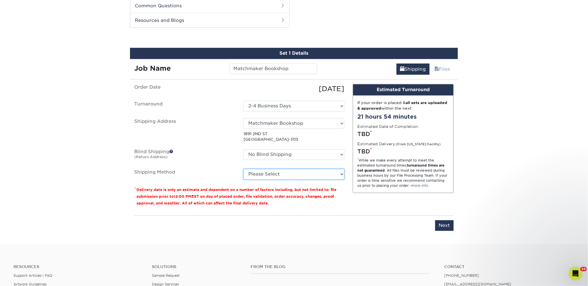
click at [294, 176] on select "Please Select Ground Shipping (+$18.98) 3 Day Shipping Service (+$28.94) 2 Day …" at bounding box center [293, 174] width 101 height 11
select select "03"
click at [243, 169] on select "Please Select Ground Shipping (+$18.98) 3 Day Shipping Service (+$28.94) 2 Day …" at bounding box center [293, 174] width 101 height 11
click at [440, 222] on input "Next" at bounding box center [444, 225] width 18 height 11
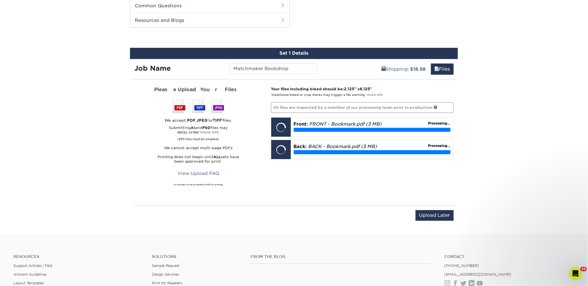
scroll to position [286, 0]
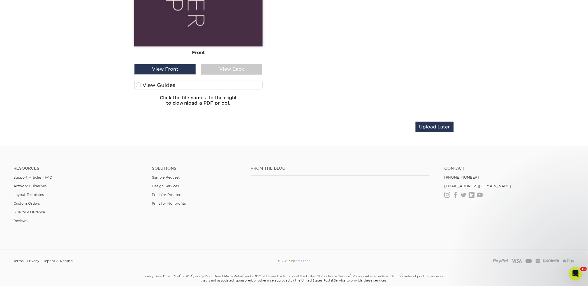
click at [173, 85] on label "View Guides" at bounding box center [198, 85] width 128 height 9
click at [0, 0] on input "View Guides" at bounding box center [0, 0] width 0 height 0
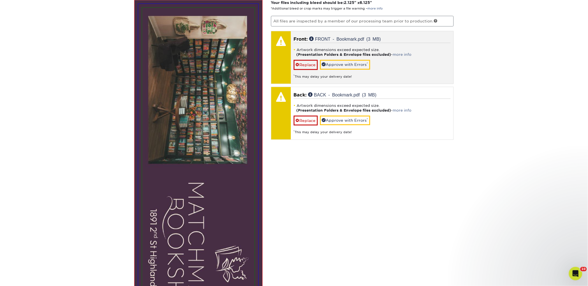
scroll to position [371, 0]
click at [333, 65] on link "Approve with Errors *" at bounding box center [345, 65] width 50 height 10
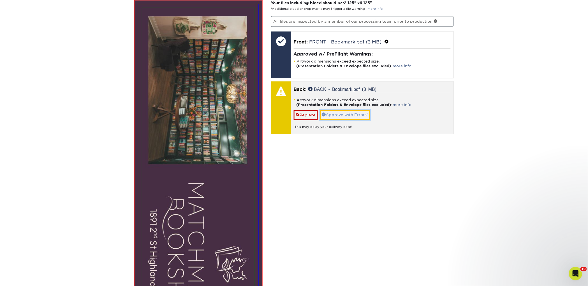
click at [341, 114] on link "Approve with Errors *" at bounding box center [345, 115] width 50 height 10
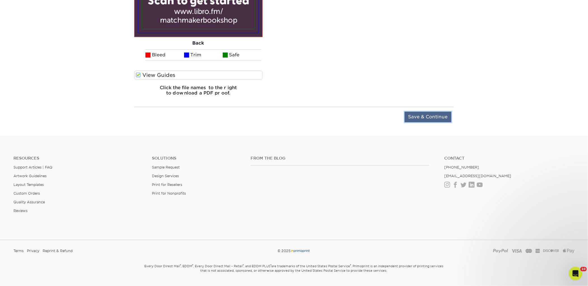
click at [431, 117] on input "Save & Continue" at bounding box center [427, 116] width 47 height 11
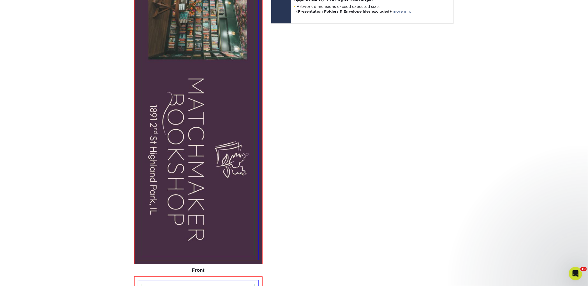
scroll to position [345, 0]
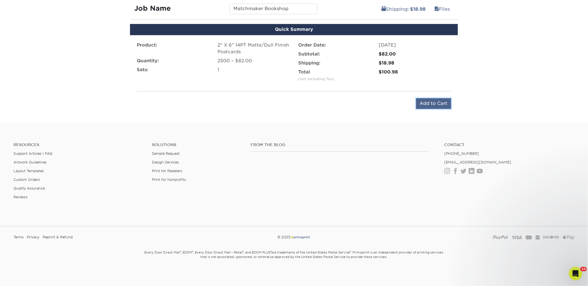
click at [428, 103] on input "Add to Cart" at bounding box center [433, 103] width 35 height 11
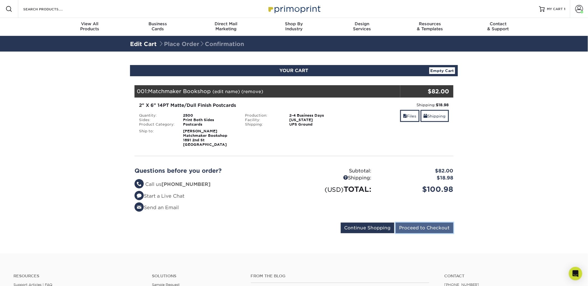
click at [417, 229] on input "Proceed to Checkout" at bounding box center [424, 227] width 58 height 11
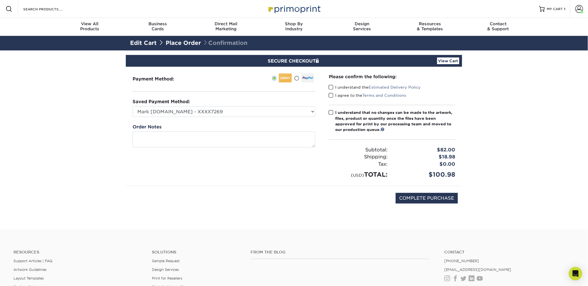
click at [336, 86] on label "I understand the Estimated Delivery Policy" at bounding box center [375, 87] width 92 height 6
click at [0, 0] on input "I understand the Estimated Delivery Policy" at bounding box center [0, 0] width 0 height 0
click at [339, 92] on label "I agree to the Terms and Conditions" at bounding box center [368, 95] width 78 height 6
click at [0, 0] on input "I agree to the Terms and Conditions" at bounding box center [0, 0] width 0 height 0
click at [345, 120] on div "I understand that no changes can be made to the artwork, files, product or quan…" at bounding box center [395, 121] width 120 height 23
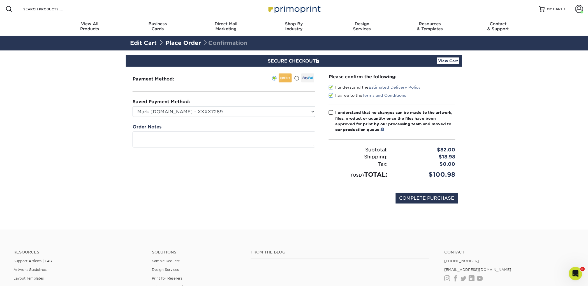
click at [0, 0] on input "I understand that no changes can be made to the artwork, files, product or quan…" at bounding box center [0, 0] width 0 height 0
click at [402, 196] on input "COMPLETE PURCHASE" at bounding box center [426, 198] width 62 height 11
type input "PROCESSING, PLEASE WAIT..."
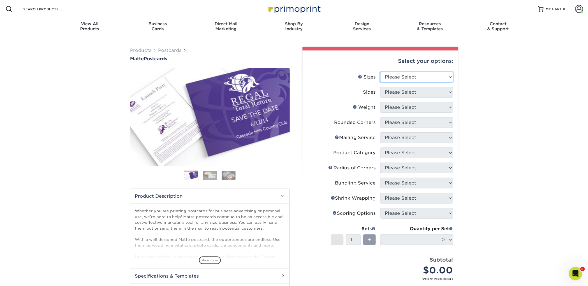
click at [427, 78] on select "Please Select 1.5" x 7" 2" x 4" 2" x 6" 2" x 7" 2" x 8" 2.12" x 5.5" 2.125" x 5…" at bounding box center [416, 77] width 73 height 11
select select "2.00x6.00"
click at [380, 72] on select "Please Select 1.5" x 7" 2" x 4" 2" x 6" 2" x 7" 2" x 8" 2.12" x 5.5" 2.125" x 5…" at bounding box center [416, 77] width 73 height 11
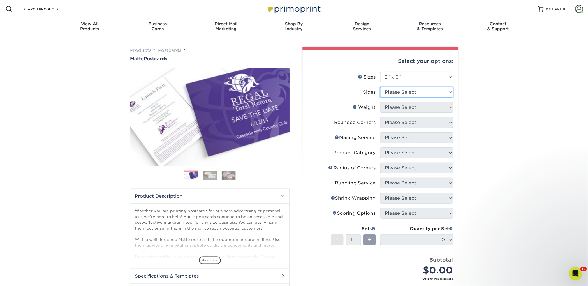
click at [407, 91] on select "Please Select Print Both Sides Print Front Only" at bounding box center [416, 92] width 73 height 11
select select "13abbda7-1d64-4f25-8bb2-c179b224825d"
click at [380, 87] on select "Please Select Print Both Sides Print Front Only" at bounding box center [416, 92] width 73 height 11
click at [409, 106] on select "Please Select 14PT 16PT" at bounding box center [416, 107] width 73 height 11
select select "14PT"
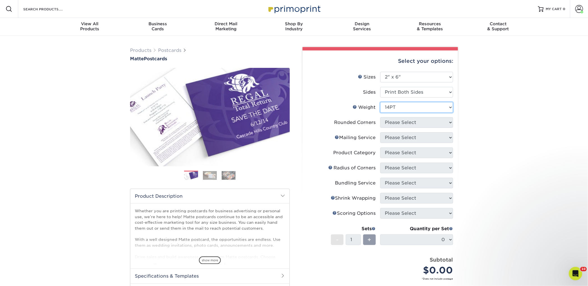
click at [380, 102] on select "Please Select 14PT 16PT" at bounding box center [416, 107] width 73 height 11
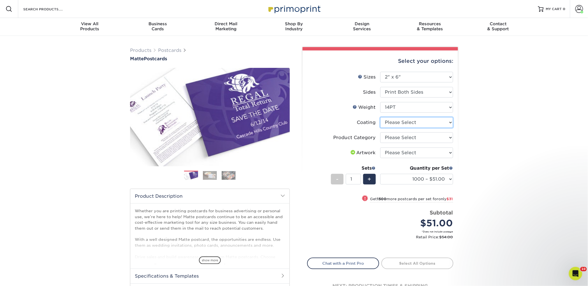
click at [414, 122] on select at bounding box center [416, 122] width 73 height 11
select select "121bb7b5-3b4d-429f-bd8d-bbf80e953313"
click at [380, 117] on select at bounding box center [416, 122] width 73 height 11
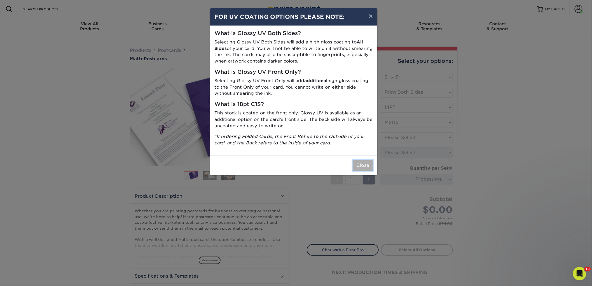
click at [362, 164] on button "Close" at bounding box center [363, 165] width 20 height 11
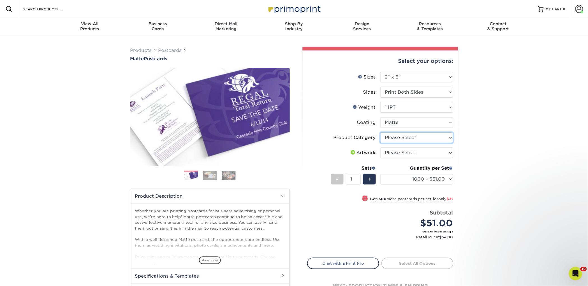
click at [397, 138] on select "Please Select Postcards" at bounding box center [416, 137] width 73 height 11
select select "9b7272e0-d6c8-4c3c-8e97-d3a1bcdab858"
click at [380, 132] on select "Please Select Postcards" at bounding box center [416, 137] width 73 height 11
click at [398, 150] on select "Please Select I will upload files I need a design - $150" at bounding box center [416, 152] width 73 height 11
select select "upload"
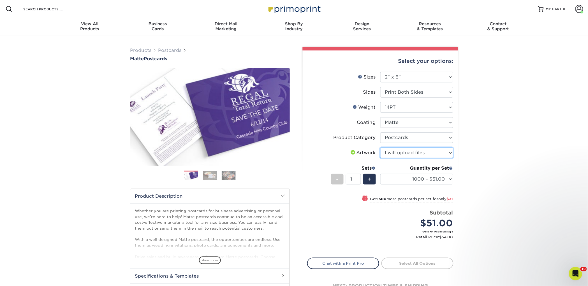
click at [380, 147] on select "Please Select I will upload files I need a design - $150" at bounding box center [416, 152] width 73 height 11
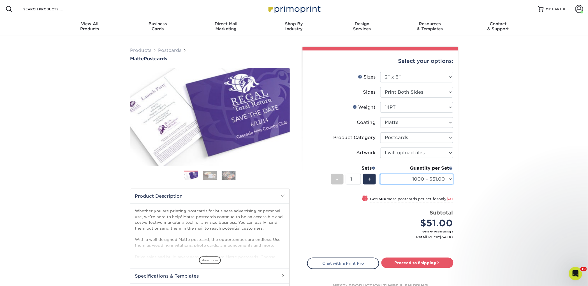
click at [405, 180] on select "1000 – $51.00 2500 – $82.00 5000 – $123.00 10000 – $234.00 15000 – $344.00 2000…" at bounding box center [416, 179] width 73 height 11
select select "2500 – $82.00"
click at [380, 174] on select "1000 – $51.00 2500 – $82.00 5000 – $123.00 10000 – $234.00 15000 – $344.00 2000…" at bounding box center [416, 179] width 73 height 11
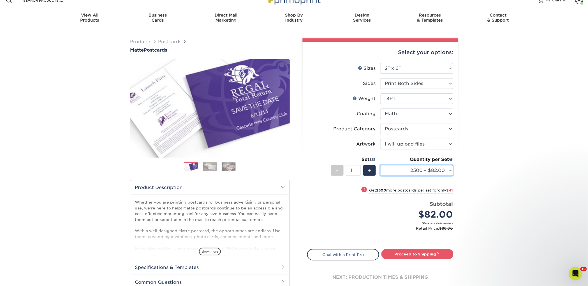
scroll to position [51, 0]
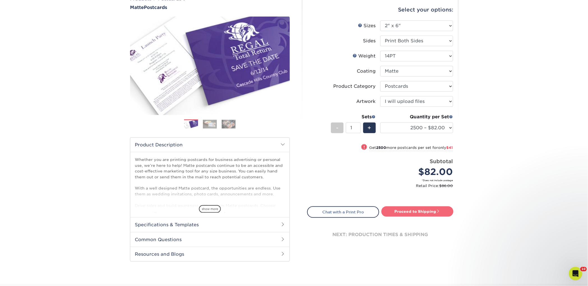
click at [406, 210] on link "Proceed to Shipping" at bounding box center [417, 211] width 72 height 10
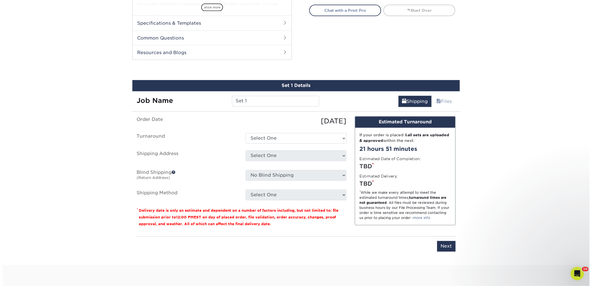
scroll to position [285, 0]
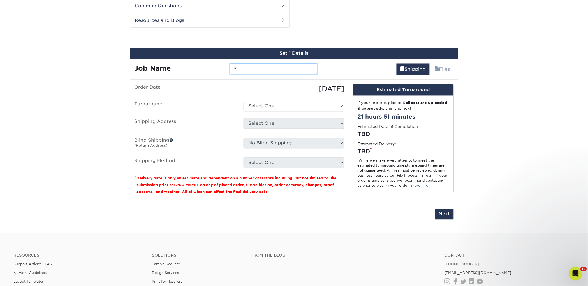
click at [242, 70] on input "Set 1" at bounding box center [273, 69] width 87 height 11
paste input "Parnassus Books"
type input "Parnassus Books"
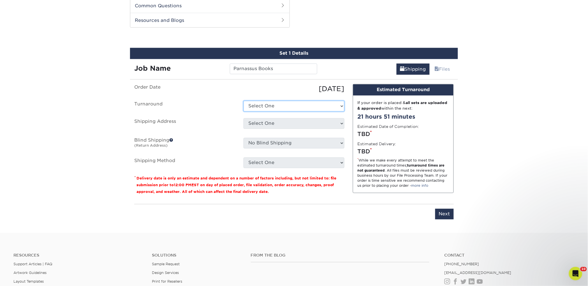
click at [267, 110] on select "Select One 2-4 Business Days 2 Day Next Business Day" at bounding box center [293, 106] width 101 height 11
select select "23bed37c-fa74-46a4-afc9-d3c3160655ce"
click at [243, 101] on select "Select One 2-4 Business Days 2 Day Next Business Day" at bounding box center [293, 106] width 101 height 11
click at [272, 122] on select "Select One 2nd Floor Convention Center A Better Today Books & Boutique A Good B…" at bounding box center [293, 123] width 101 height 11
select select "newaddress"
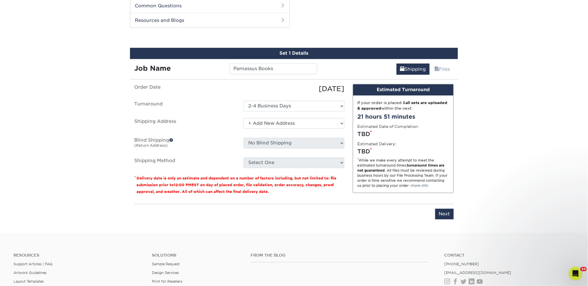
click at [243, 118] on select "Select One 2nd Floor Convention Center A Better Today Books & Boutique A Good B…" at bounding box center [293, 123] width 101 height 11
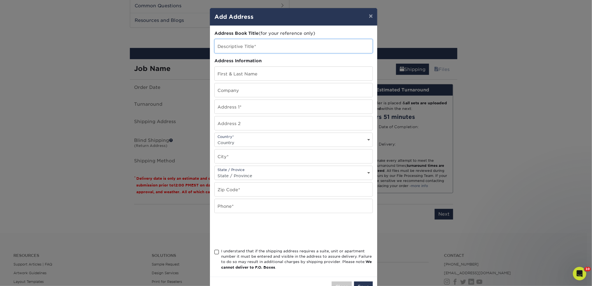
click at [236, 44] on input "text" at bounding box center [294, 46] width 158 height 14
paste input "Parnassus Books"
type input "Parnassus Books"
click at [232, 71] on input "text" at bounding box center [294, 74] width 158 height 14
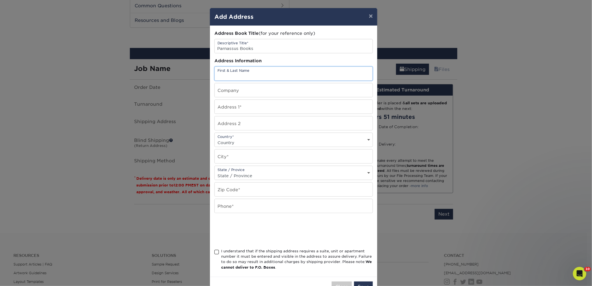
paste input "Cat Bock"
type input "Cat Bock"
click at [229, 49] on input "Parnassus Books" at bounding box center [294, 46] width 158 height 14
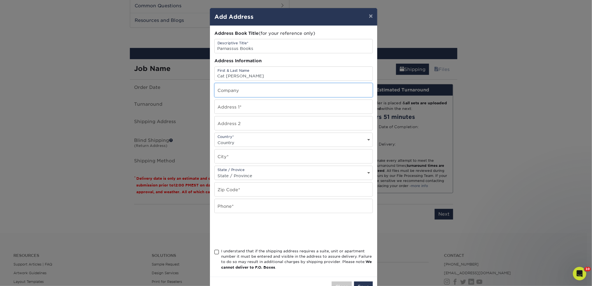
click at [234, 89] on input "text" at bounding box center [294, 90] width 158 height 14
paste input "Parnassus Books"
type input "Parnassus Books"
click at [231, 107] on input "text" at bounding box center [294, 107] width 158 height 14
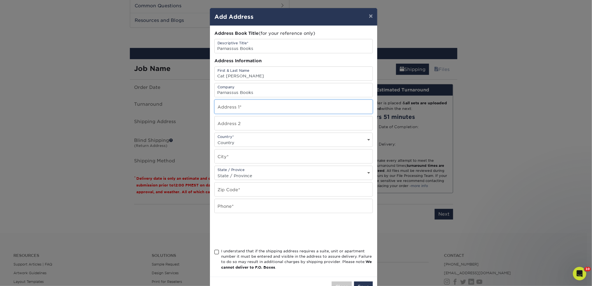
paste input "3900 Hillsboro Pike, Suite 14"
drag, startPoint x: 286, startPoint y: 109, endPoint x: 260, endPoint y: 110, distance: 26.9
click at [260, 110] on input "3900 Hillsboro Pike, Suite 14" at bounding box center [294, 107] width 158 height 14
type input "3900 Hillsboro Pike"
click at [251, 126] on input "text" at bounding box center [294, 123] width 158 height 14
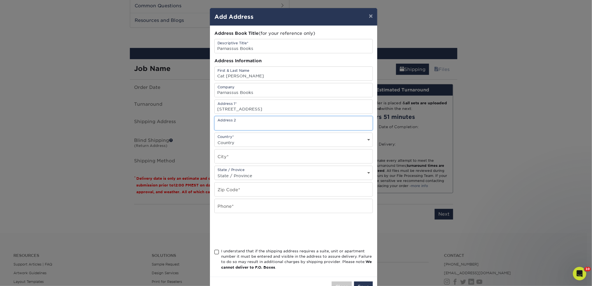
paste input "Suite 14"
type input "Suite 14"
click at [235, 141] on select "Country United States Canada ----------------------------- Afghanistan Albania …" at bounding box center [294, 142] width 158 height 8
select select "US"
click at [215, 138] on select "Country United States Canada ----------------------------- Afghanistan Albania …" at bounding box center [294, 142] width 158 height 8
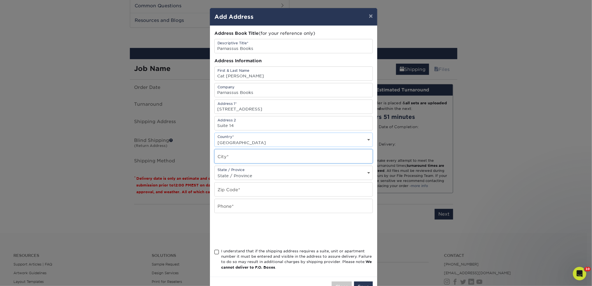
click at [218, 158] on input "text" at bounding box center [294, 156] width 158 height 14
paste input "Nashville"
type input "Nashville"
click at [223, 171] on div "State / Provice State / Province Alabama Alaska Arizona Arkansas California Col…" at bounding box center [294, 173] width 159 height 14
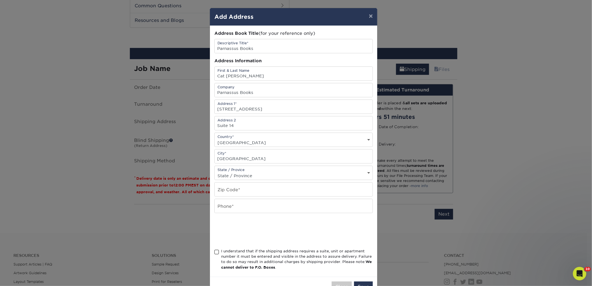
click at [223, 171] on div "State / Provice State / Province Alabama Alaska Arizona Arkansas California Col…" at bounding box center [294, 173] width 159 height 14
click at [227, 178] on select "State / Province Alabama Alaska Arizona Arkansas California Colorado Connecticu…" at bounding box center [294, 175] width 158 height 8
select select "TN"
click at [215, 172] on select "State / Province Alabama Alaska Arizona Arkansas California Colorado Connecticu…" at bounding box center [294, 175] width 158 height 8
click at [222, 185] on input "text" at bounding box center [294, 189] width 158 height 14
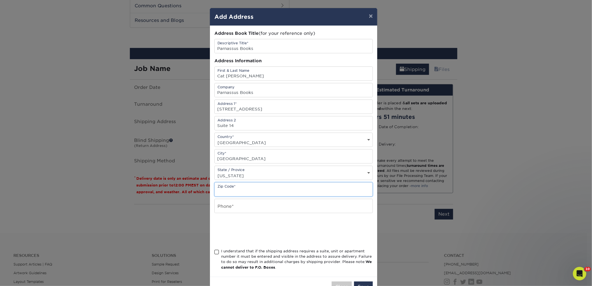
paste input "37215"
type input "37215"
click at [225, 204] on input "text" at bounding box center [294, 206] width 158 height 14
type input "4257367064"
click at [240, 249] on div "I understand that if the shipping address requires a suite, unit or apartment n…" at bounding box center [297, 259] width 152 height 22
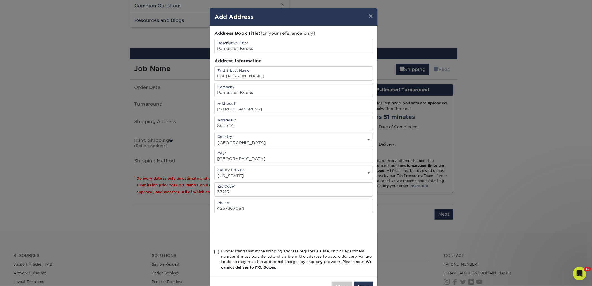
click at [0, 0] on input "I understand that if the shipping address requires a suite, unit or apartment n…" at bounding box center [0, 0] width 0 height 0
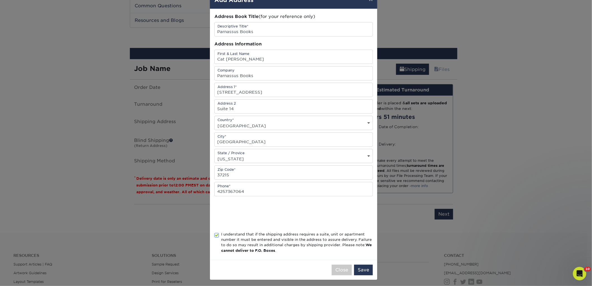
scroll to position [20, 0]
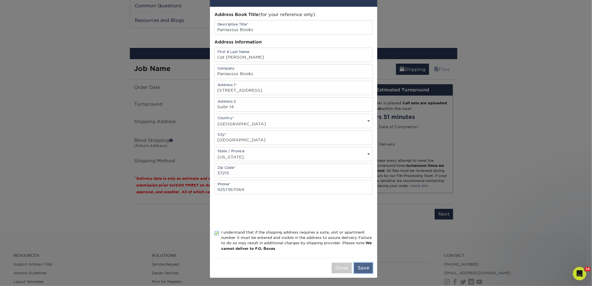
click at [364, 269] on button "Save" at bounding box center [363, 267] width 19 height 11
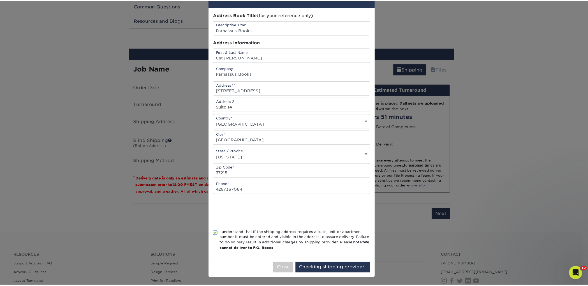
scroll to position [0, 0]
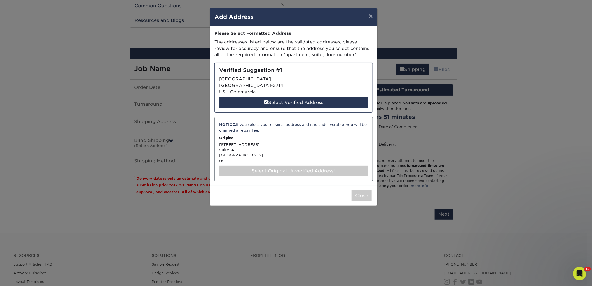
click at [252, 172] on div "Select Original Unverified Address*" at bounding box center [293, 171] width 149 height 11
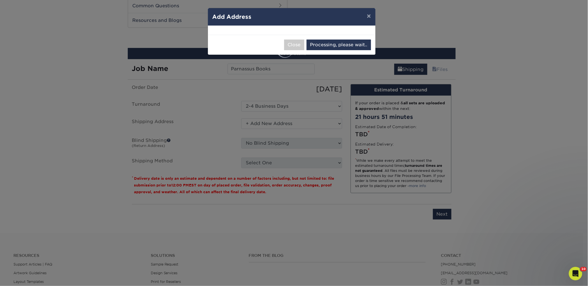
select select "286223"
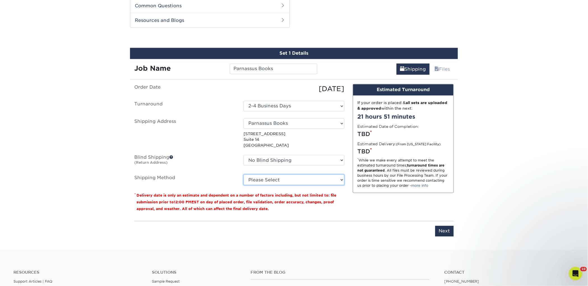
click at [307, 175] on select "Please Select Ground Shipping (+$18.78) 3 Day Shipping Service (+$26.51) 2 Day …" at bounding box center [293, 179] width 101 height 11
select select "03"
click at [243, 174] on select "Please Select Ground Shipping (+$18.78) 3 Day Shipping Service (+$26.51) 2 Day …" at bounding box center [293, 179] width 101 height 11
click at [441, 232] on input "Next" at bounding box center [444, 231] width 18 height 11
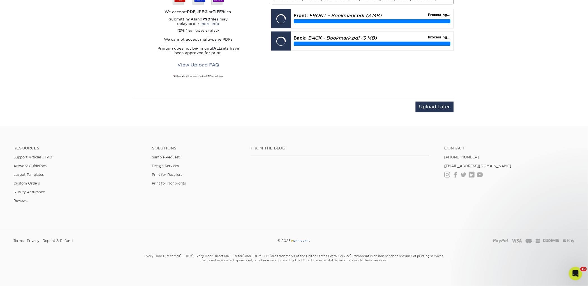
scroll to position [395, 0]
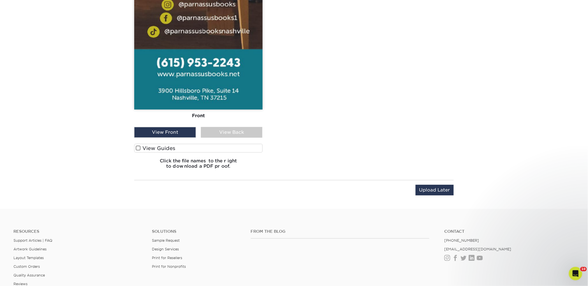
click at [200, 150] on label "View Guides" at bounding box center [198, 148] width 128 height 9
click at [0, 0] on input "View Guides" at bounding box center [0, 0] width 0 height 0
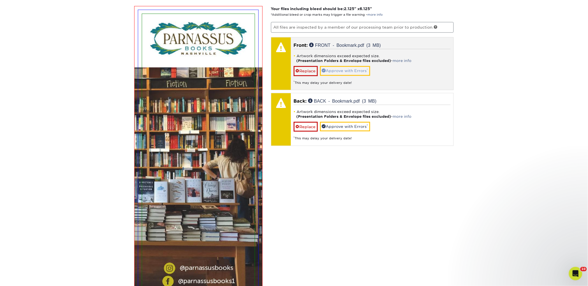
scroll to position [360, 0]
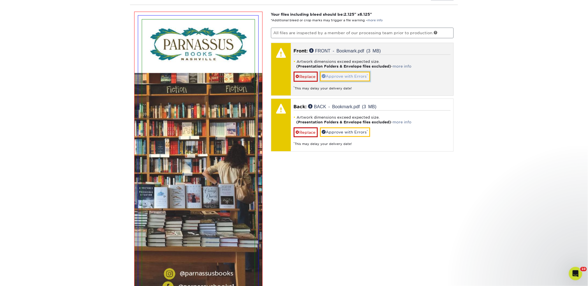
click at [342, 73] on link "Approve with Errors *" at bounding box center [345, 76] width 50 height 10
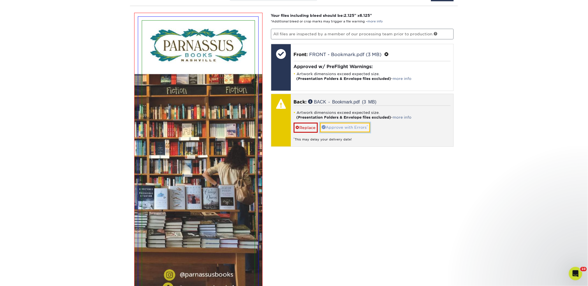
click at [334, 128] on link "Approve with Errors *" at bounding box center [345, 127] width 50 height 10
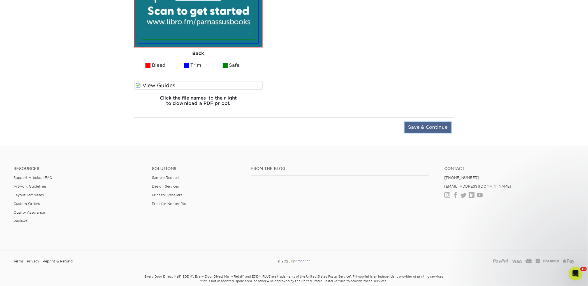
click at [414, 129] on input "Save & Continue" at bounding box center [427, 127] width 47 height 11
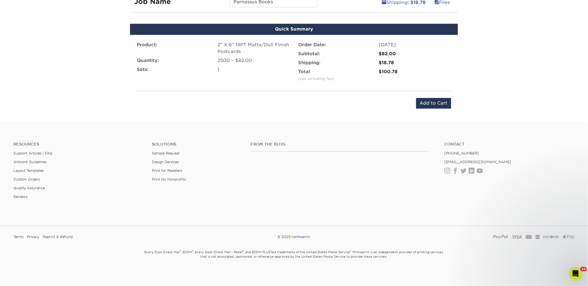
scroll to position [345, 0]
click at [428, 105] on input "Add to Cart" at bounding box center [433, 103] width 35 height 11
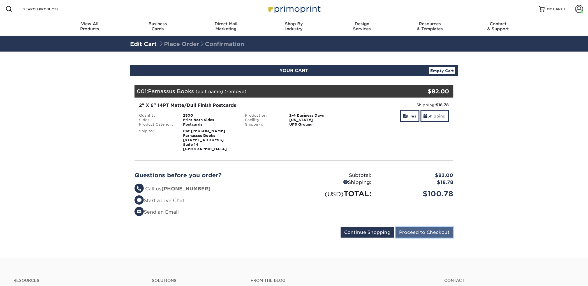
click at [418, 232] on input "Proceed to Checkout" at bounding box center [424, 232] width 58 height 11
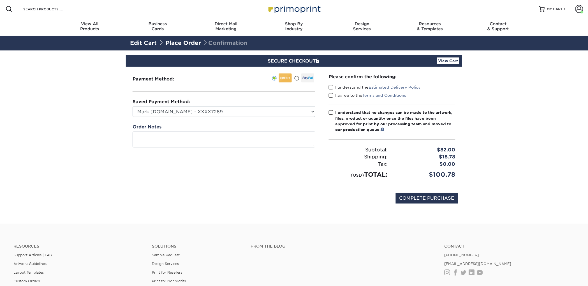
click at [336, 87] on label "I understand the Estimated Delivery Policy" at bounding box center [375, 87] width 92 height 6
click at [0, 0] on input "I understand the Estimated Delivery Policy" at bounding box center [0, 0] width 0 height 0
drag, startPoint x: 340, startPoint y: 93, endPoint x: 343, endPoint y: 99, distance: 6.8
click at [340, 93] on label "I agree to the Terms and Conditions" at bounding box center [368, 95] width 78 height 6
click at [0, 0] on input "I agree to the Terms and Conditions" at bounding box center [0, 0] width 0 height 0
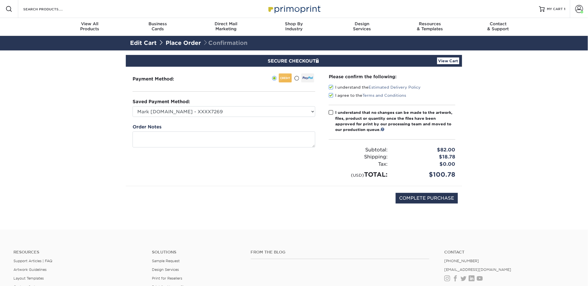
click at [344, 111] on div "I understand that no changes can be made to the artwork, files, product or quan…" at bounding box center [395, 121] width 120 height 23
click at [0, 0] on input "I understand that no changes can be made to the artwork, files, product or quan…" at bounding box center [0, 0] width 0 height 0
click at [417, 196] on input "COMPLETE PURCHASE" at bounding box center [426, 198] width 62 height 11
type input "PROCESSING, PLEASE WAIT..."
